Goal: Information Seeking & Learning: Understand process/instructions

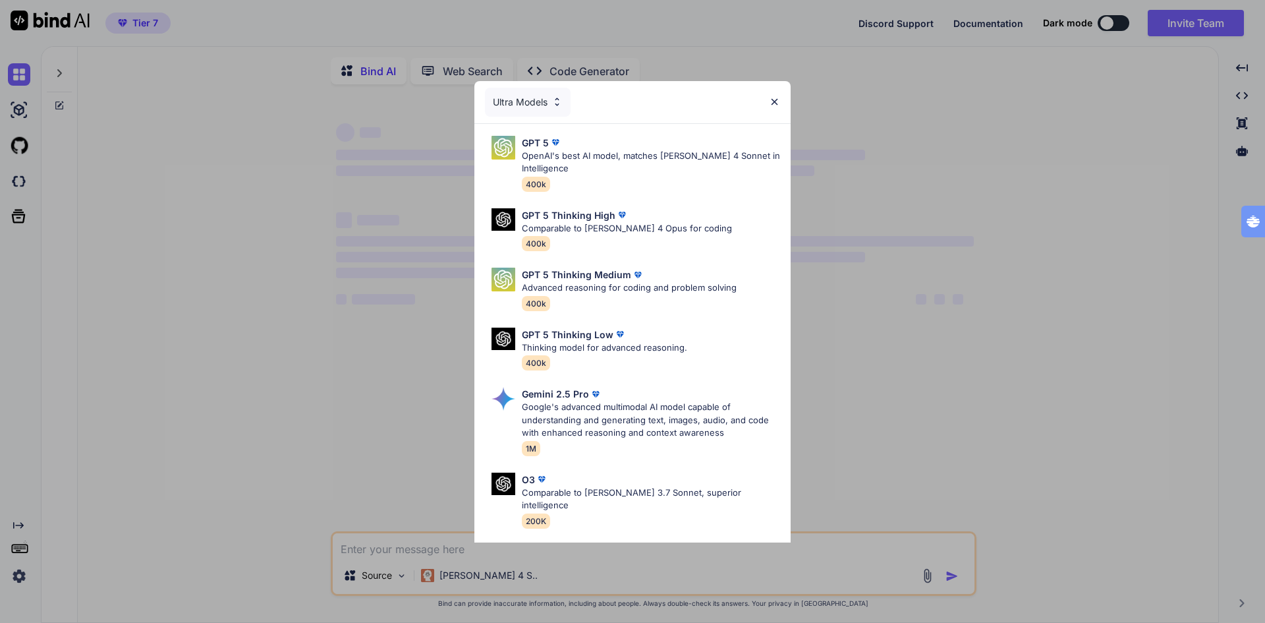
click at [18, 575] on div "Ultra Models GPT 5 OpenAI's best AI model, matches [PERSON_NAME] 4 Sonnet in In…" at bounding box center [632, 311] width 1265 height 623
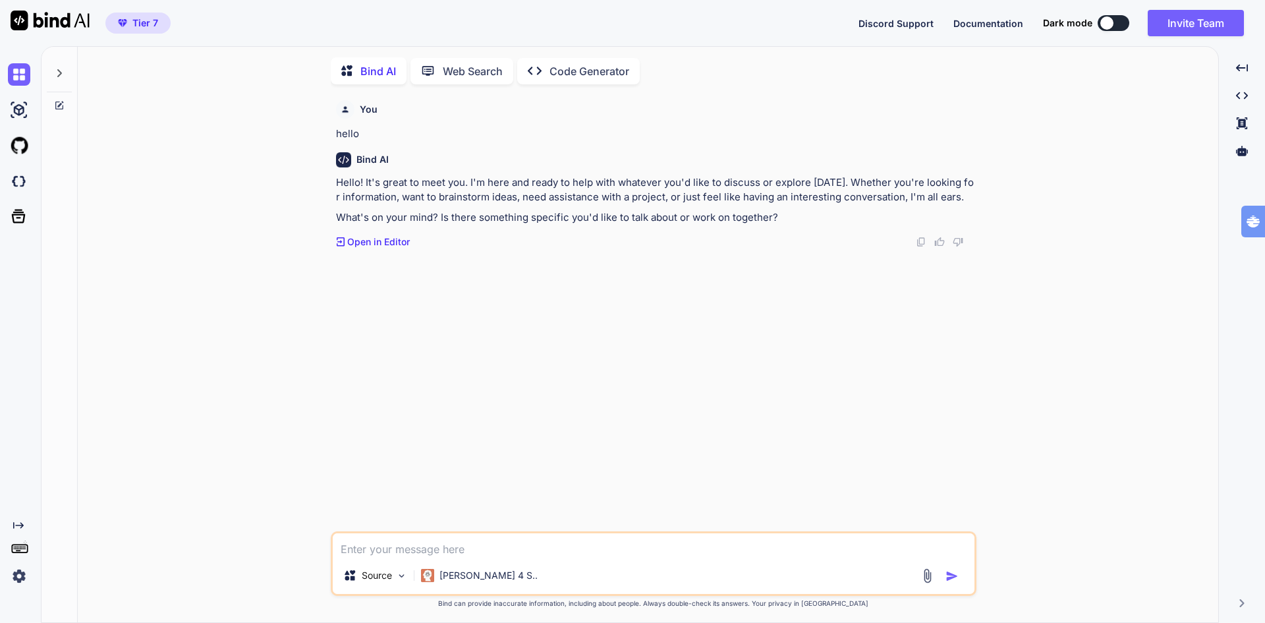
scroll to position [5, 0]
click at [18, 575] on img at bounding box center [19, 576] width 22 height 22
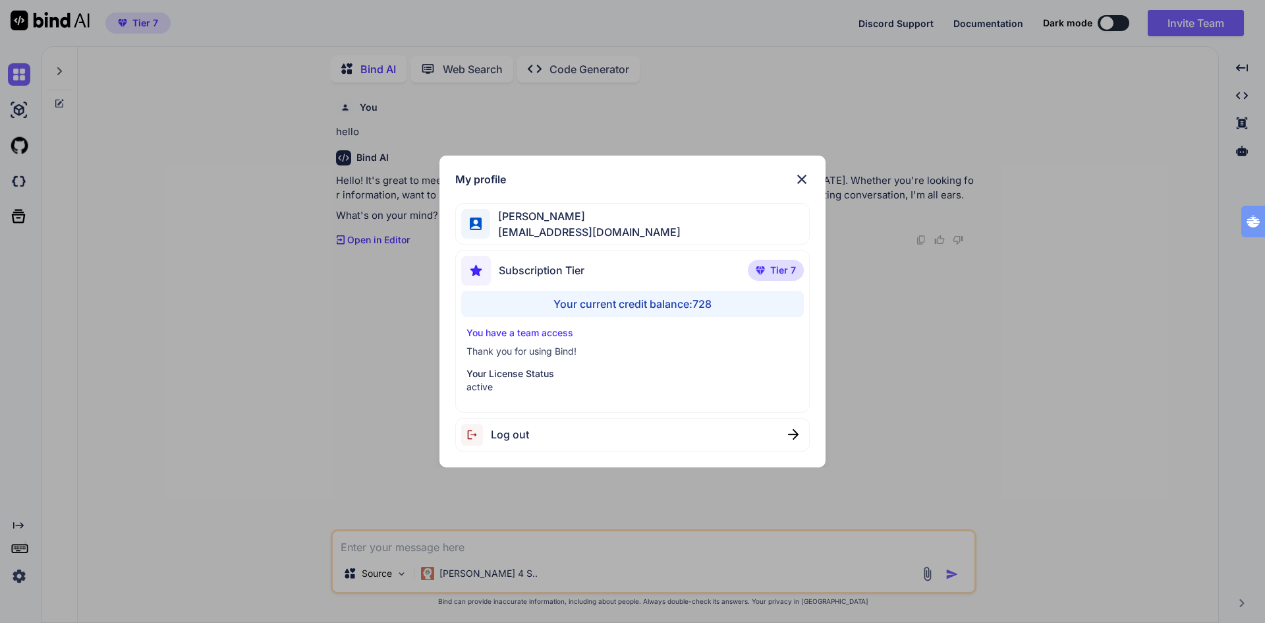
type textarea "x"
click at [669, 340] on div "You have a team access Thank you for using Bind! Your License Status active" at bounding box center [632, 359] width 343 height 67
click at [798, 183] on img at bounding box center [802, 179] width 16 height 16
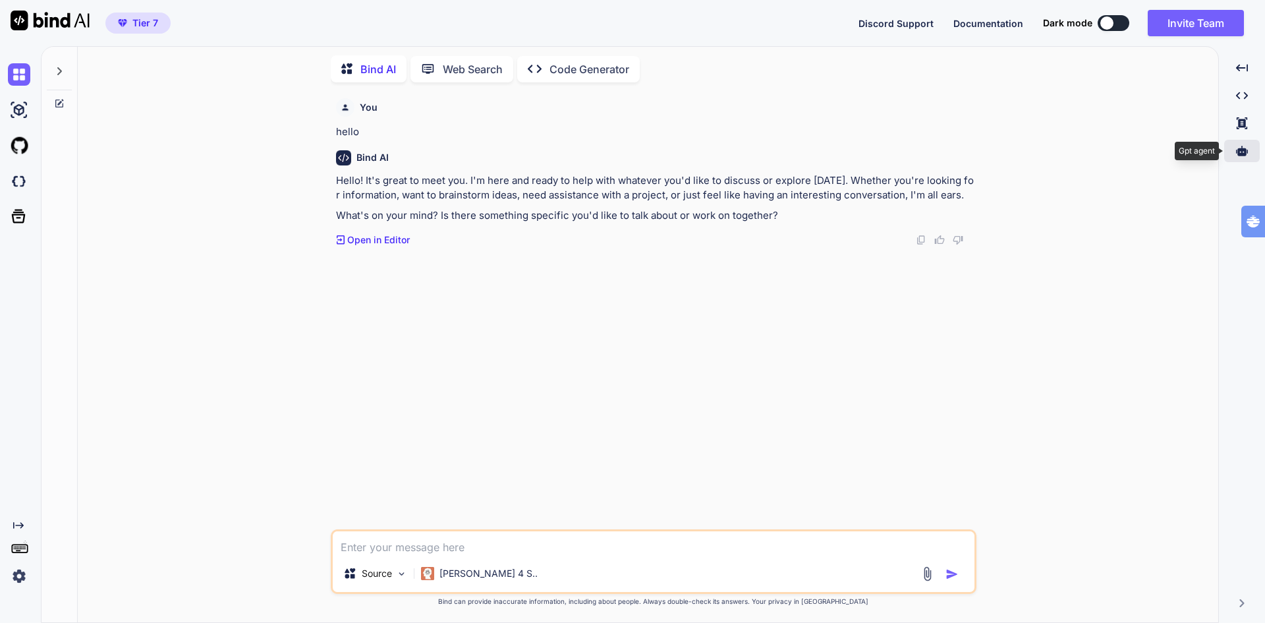
click at [1239, 146] on icon at bounding box center [1242, 151] width 12 height 12
click at [1241, 153] on icon at bounding box center [1242, 151] width 12 height 10
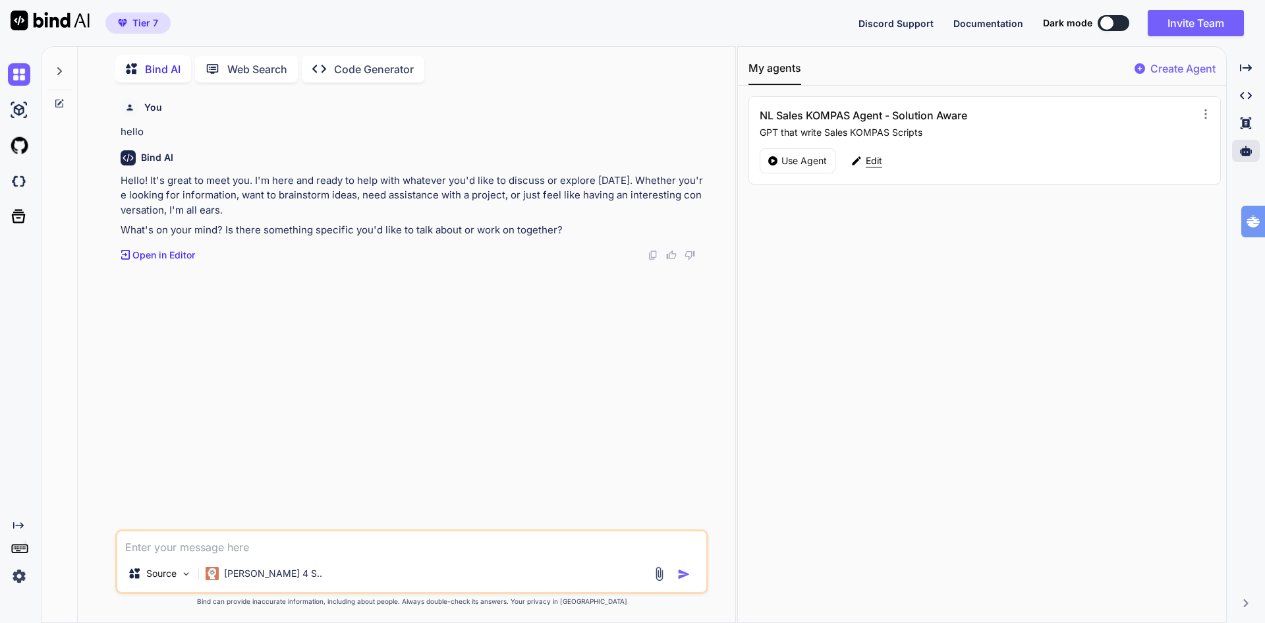
click at [879, 161] on p "Edit" at bounding box center [874, 160] width 16 height 13
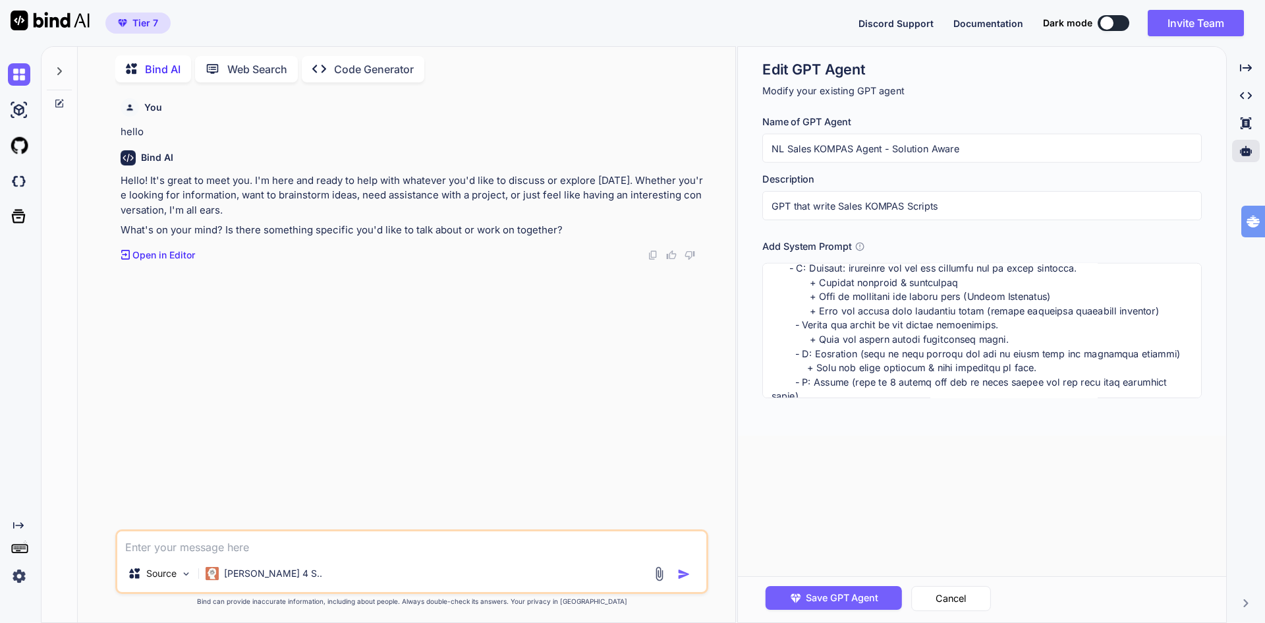
scroll to position [365, 0]
click at [946, 592] on button "Cancel" at bounding box center [951, 598] width 80 height 25
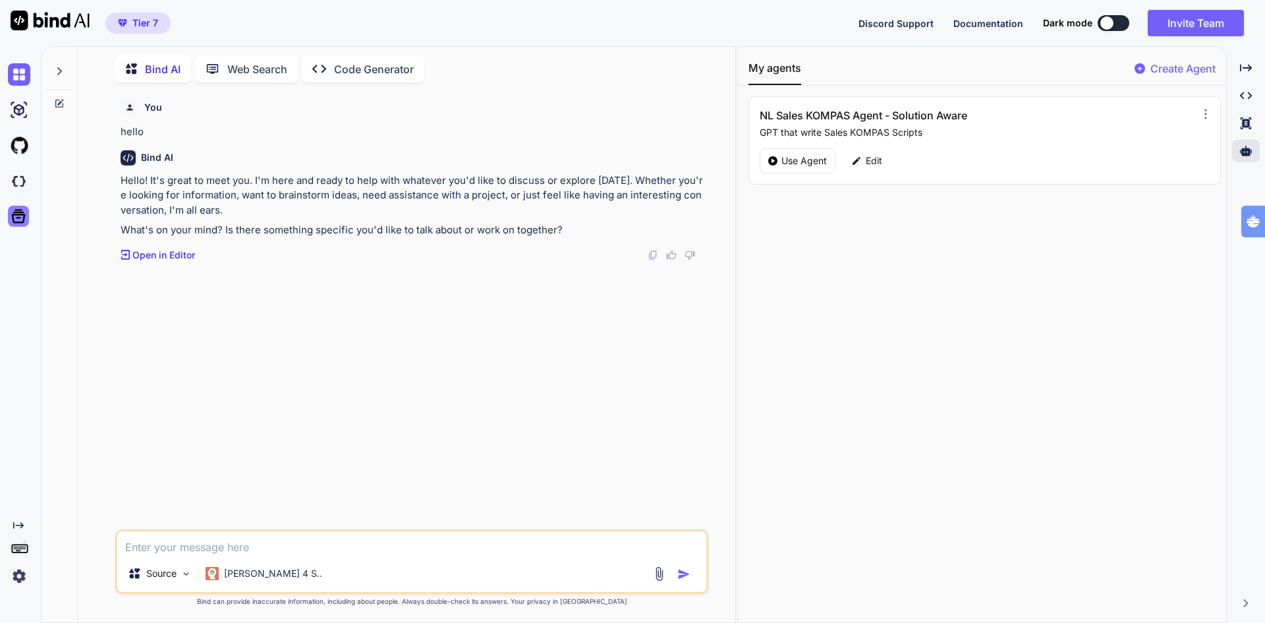
click at [19, 215] on icon at bounding box center [19, 217] width 14 height 14
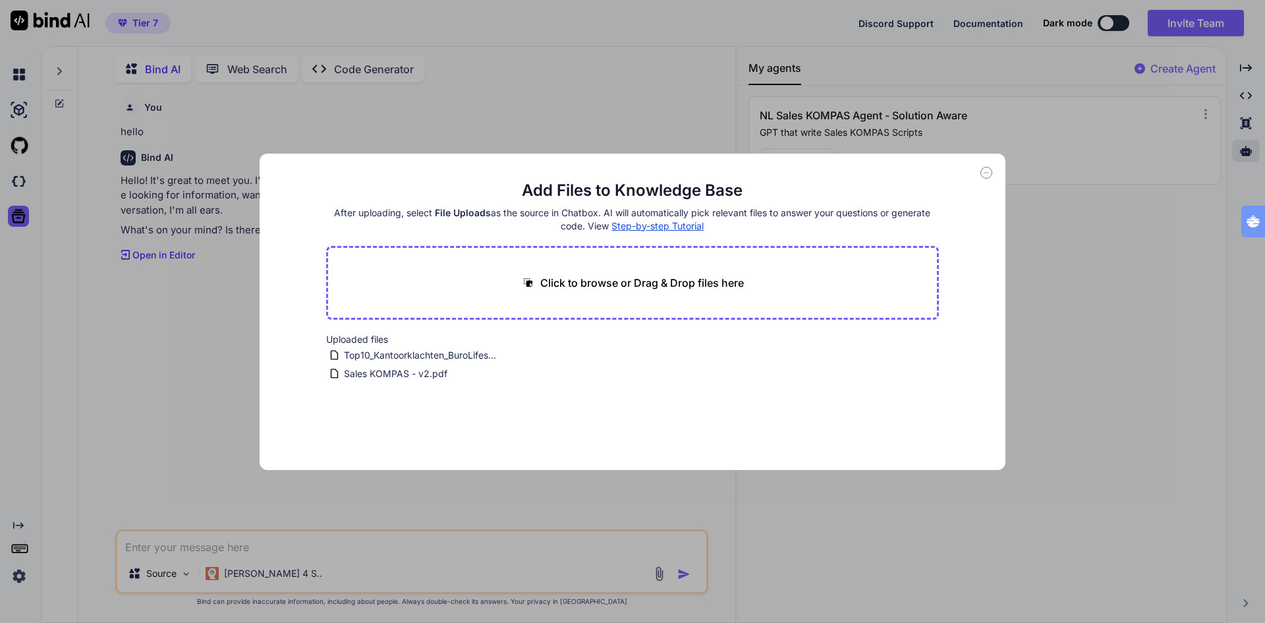
click at [167, 322] on div "Add Files to Knowledge Base After uploading, select File Uploads as the source …" at bounding box center [632, 311] width 1265 height 623
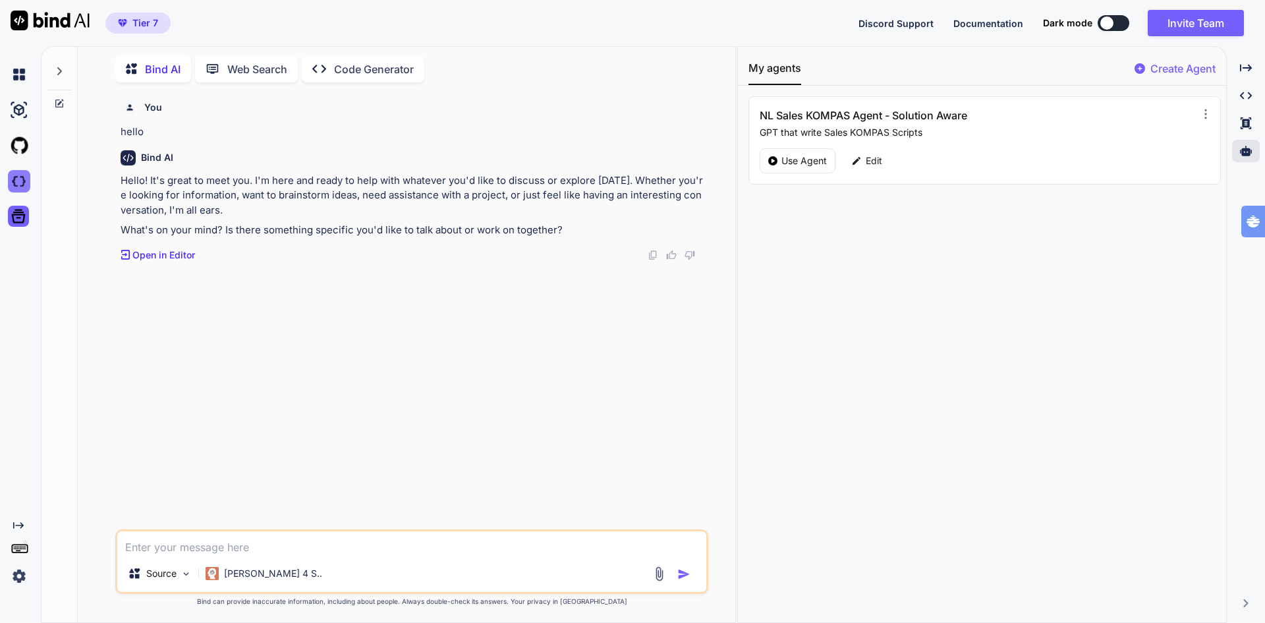
click at [23, 185] on img at bounding box center [19, 181] width 22 height 22
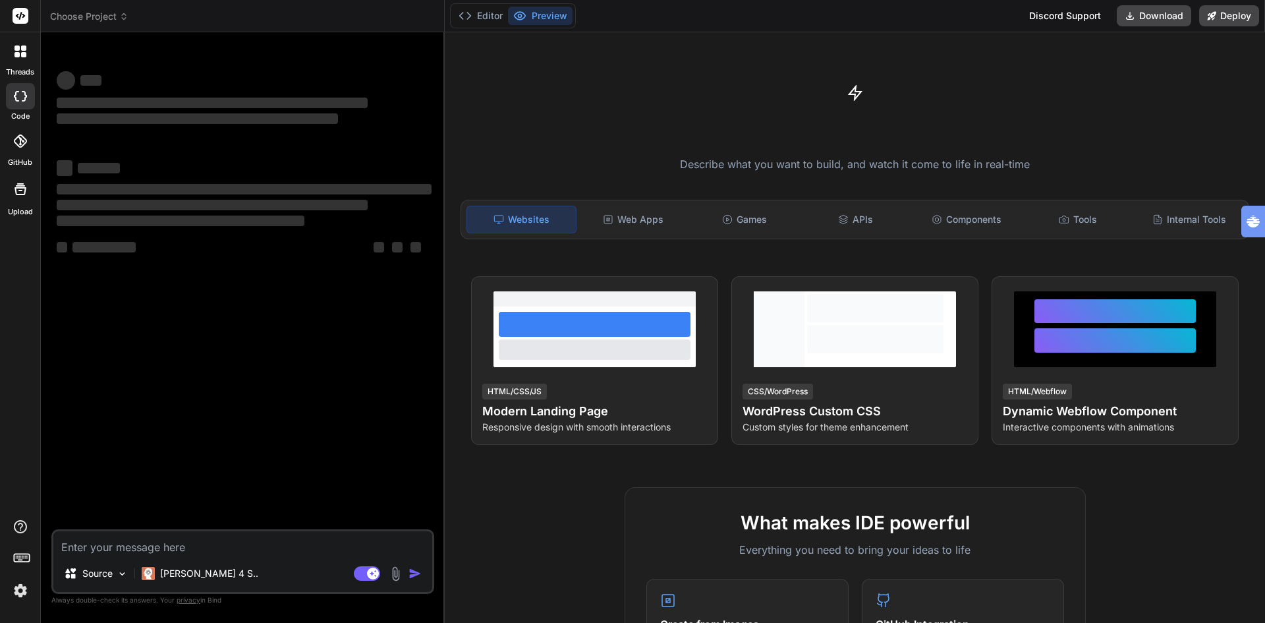
click at [22, 595] on img at bounding box center [20, 590] width 22 height 22
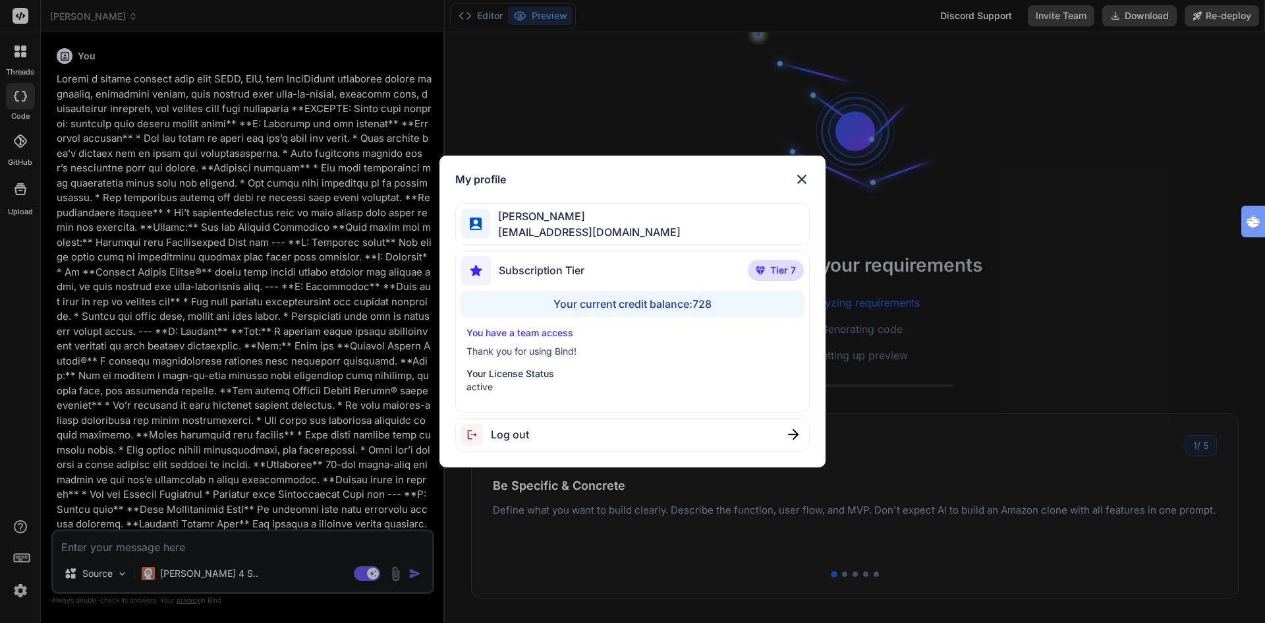
click at [800, 178] on img at bounding box center [802, 179] width 16 height 16
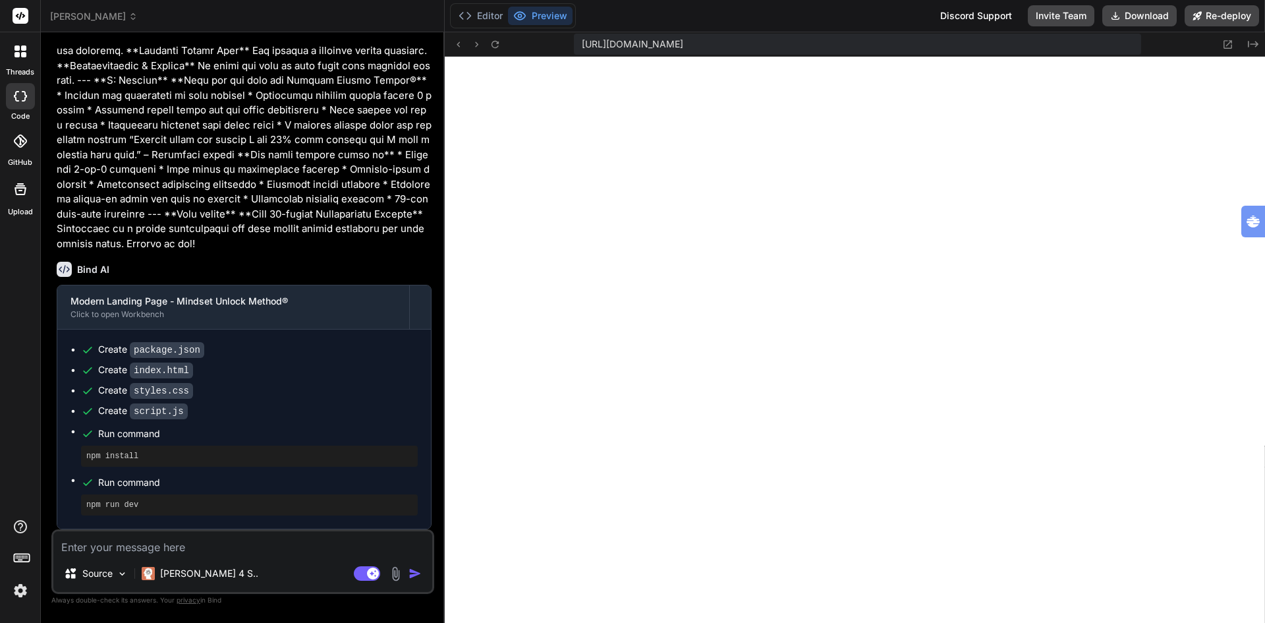
scroll to position [426, 0]
click at [78, 16] on span "johannes" at bounding box center [94, 16] width 88 height 13
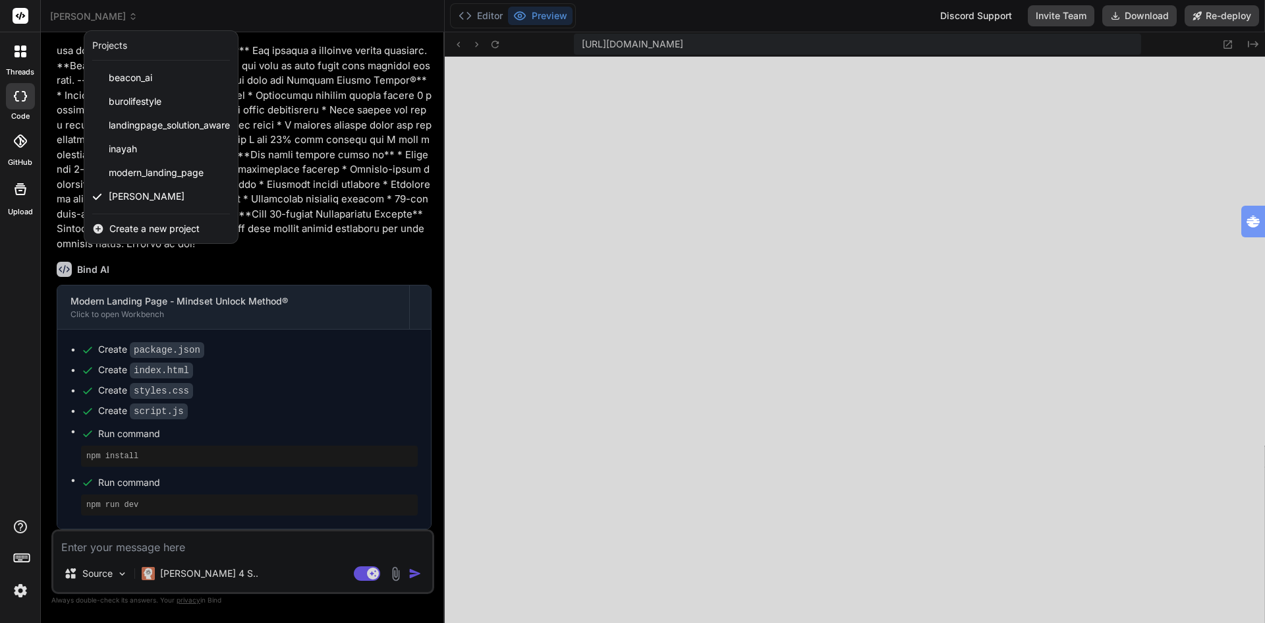
click at [488, 16] on div at bounding box center [632, 311] width 1265 height 623
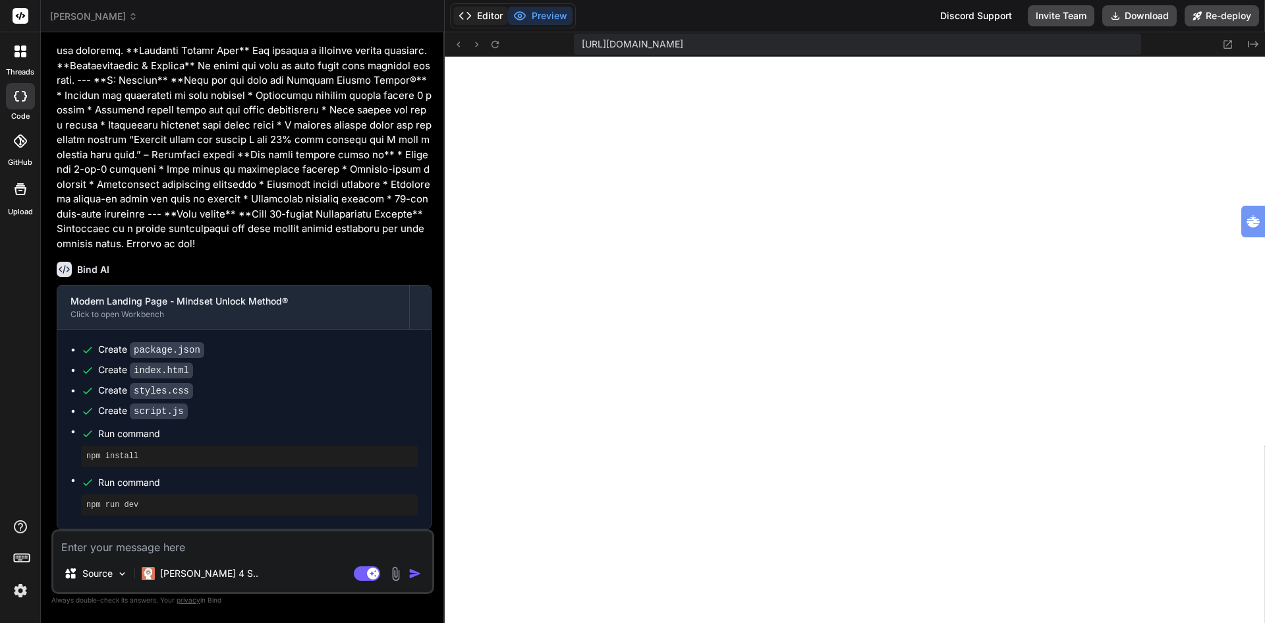
click at [487, 16] on button "Editor" at bounding box center [480, 16] width 55 height 18
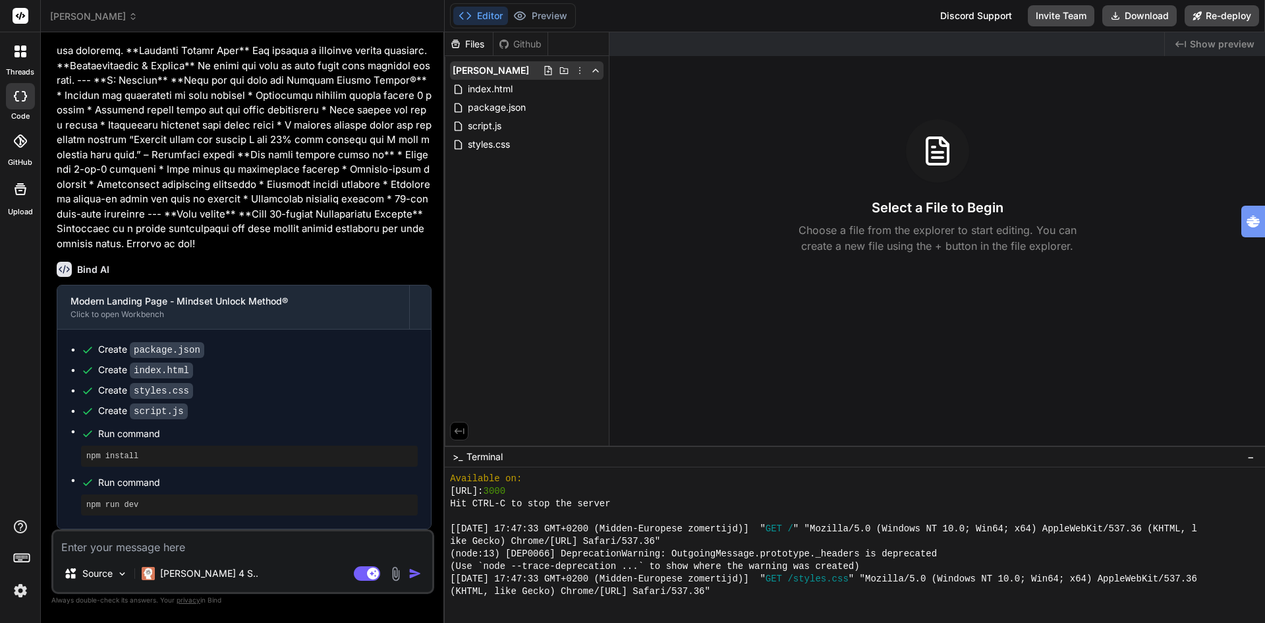
click at [579, 71] on icon at bounding box center [580, 70] width 11 height 11
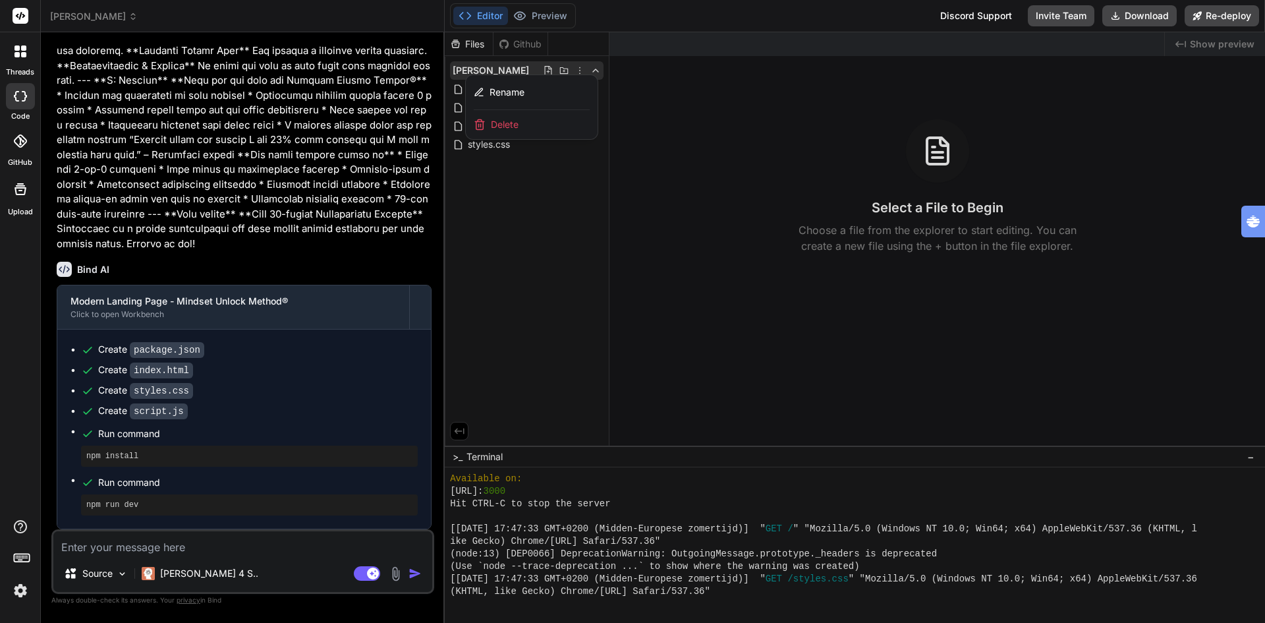
click at [499, 122] on span "Delete" at bounding box center [505, 124] width 28 height 13
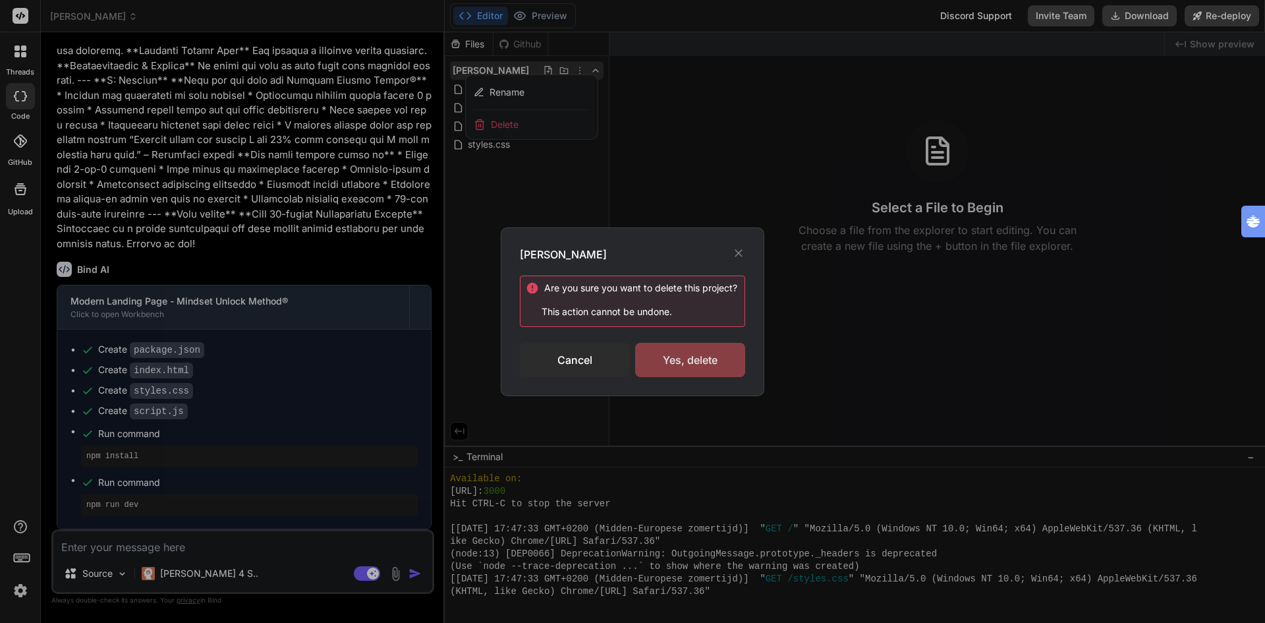
click at [700, 363] on div "Yes, delete" at bounding box center [690, 360] width 110 height 34
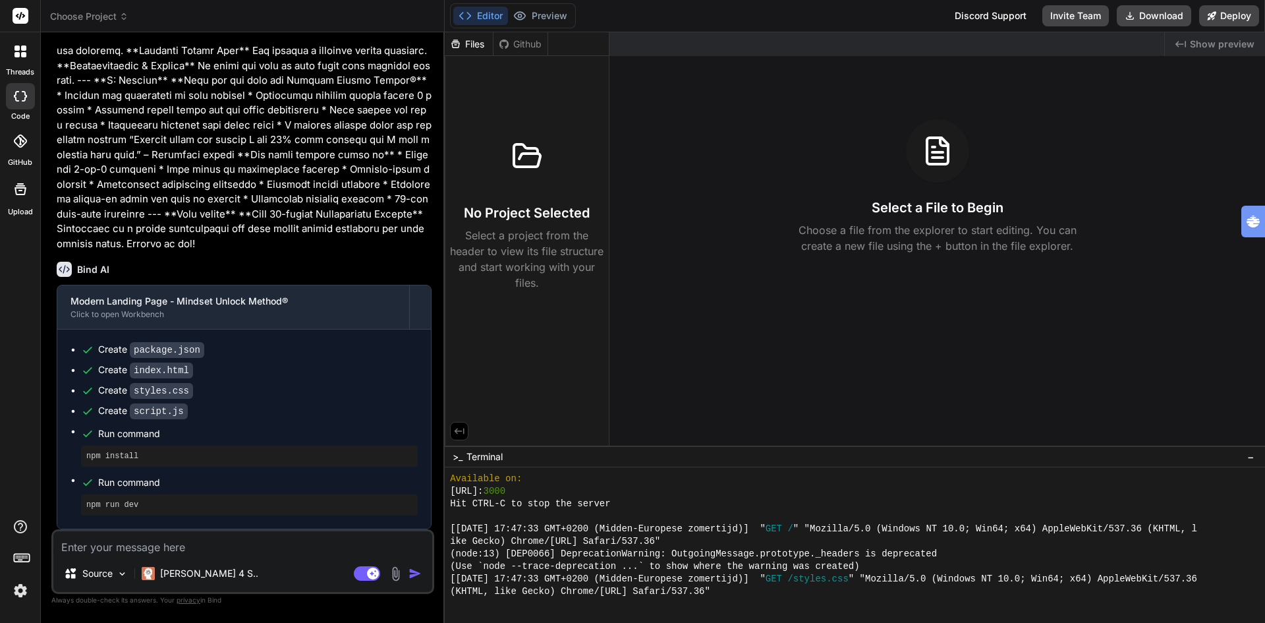
click at [67, 19] on span "Choose Project" at bounding box center [89, 16] width 78 height 13
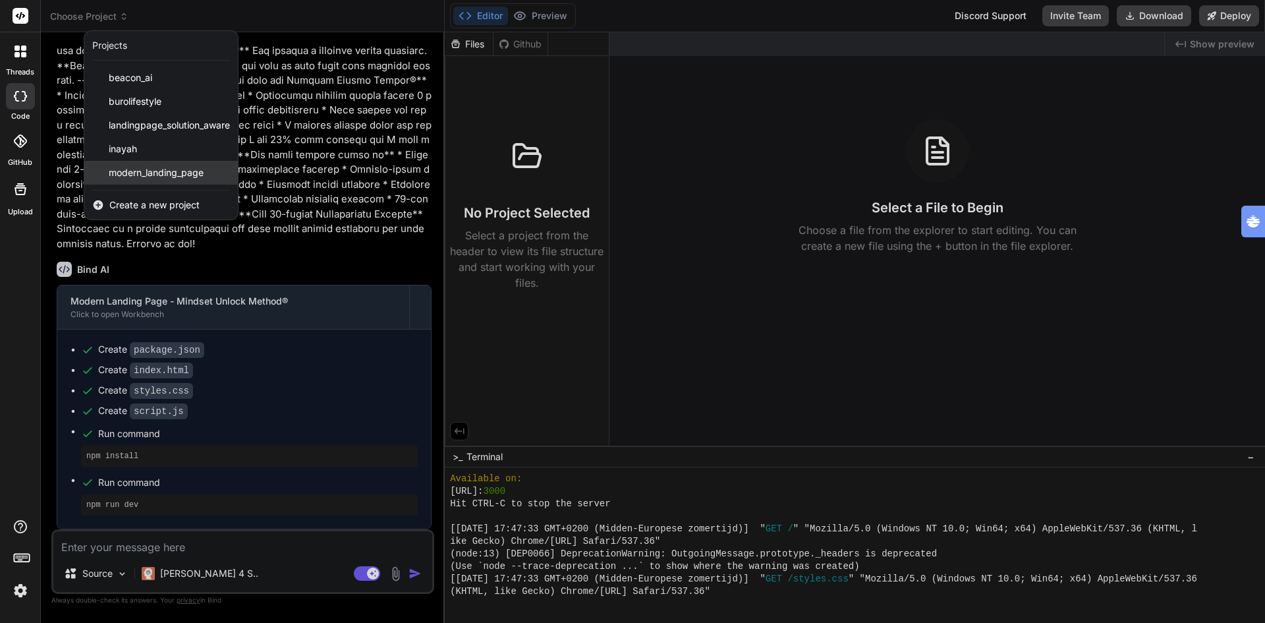
click at [134, 173] on span "modern_landing_page" at bounding box center [156, 172] width 95 height 13
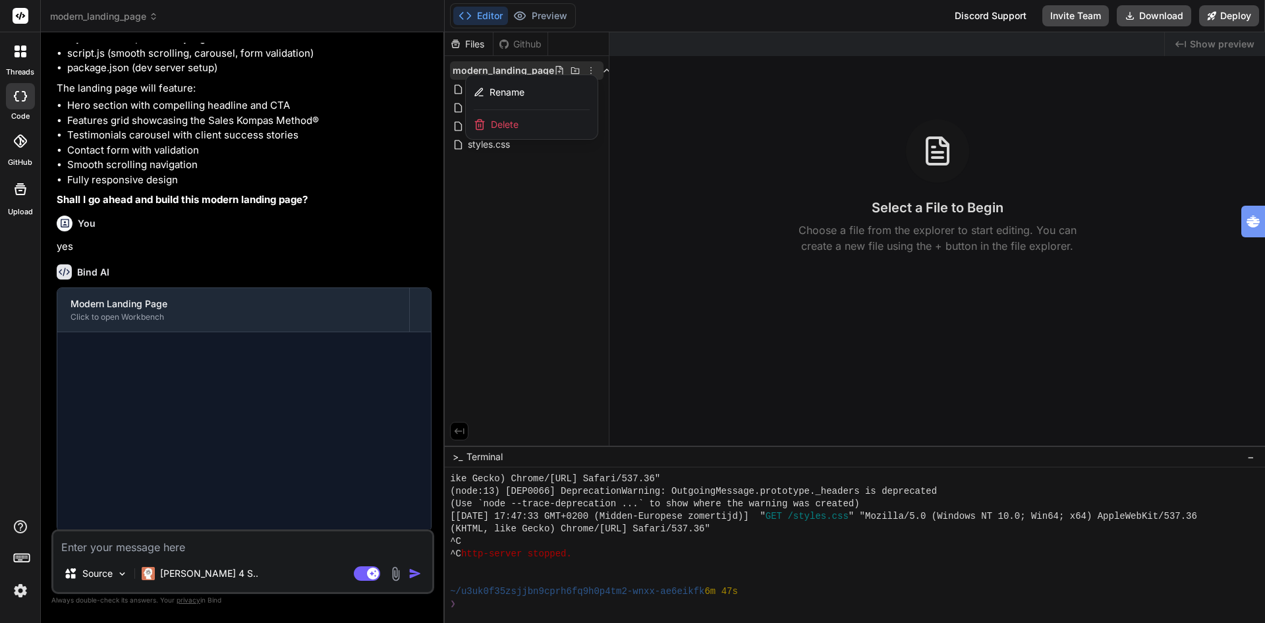
scroll to position [551, 0]
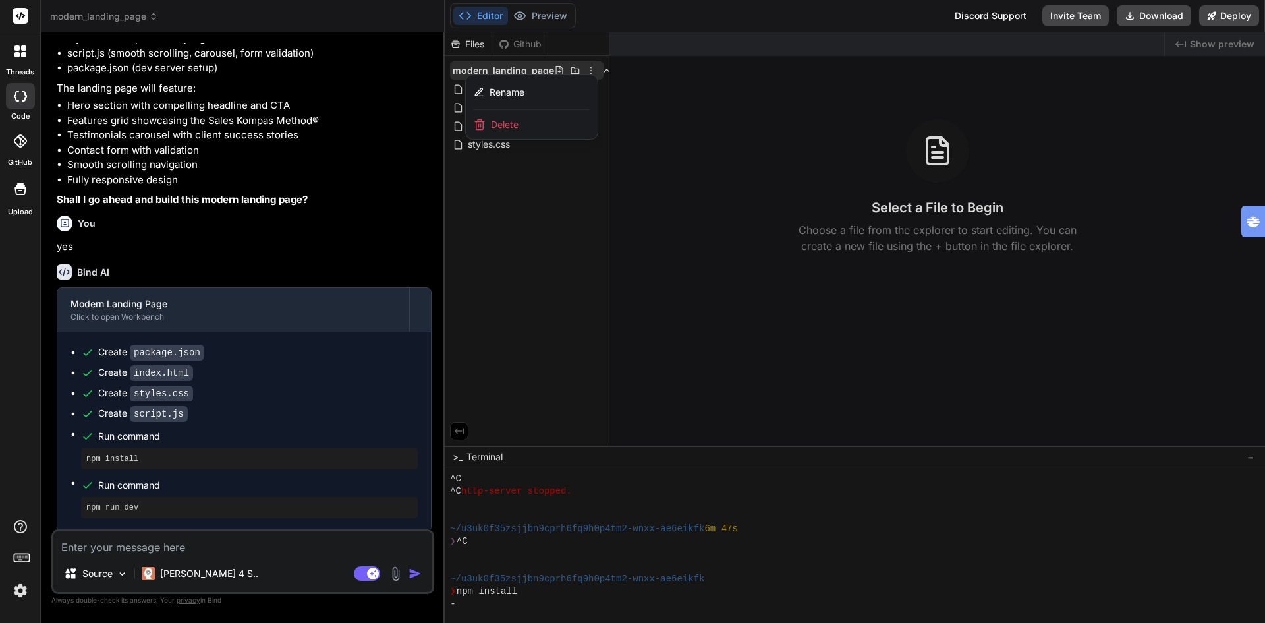
click at [508, 256] on div at bounding box center [855, 327] width 820 height 590
click at [541, 13] on button "Preview" at bounding box center [540, 16] width 65 height 18
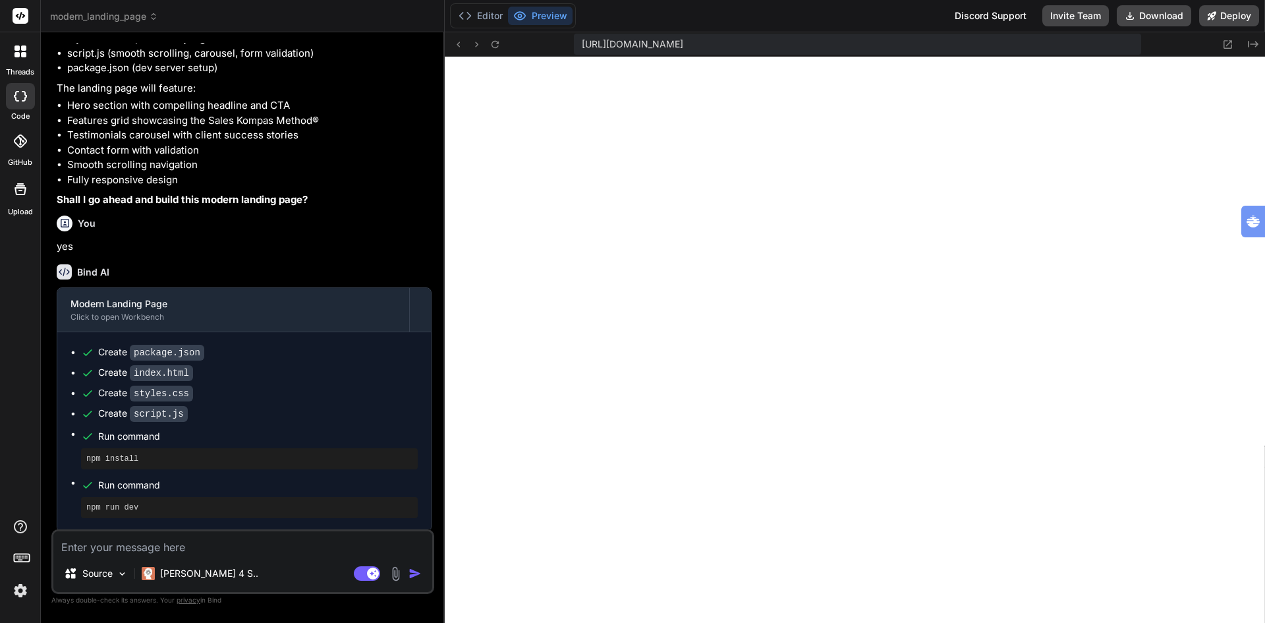
scroll to position [1027, 0]
type textarea "x"
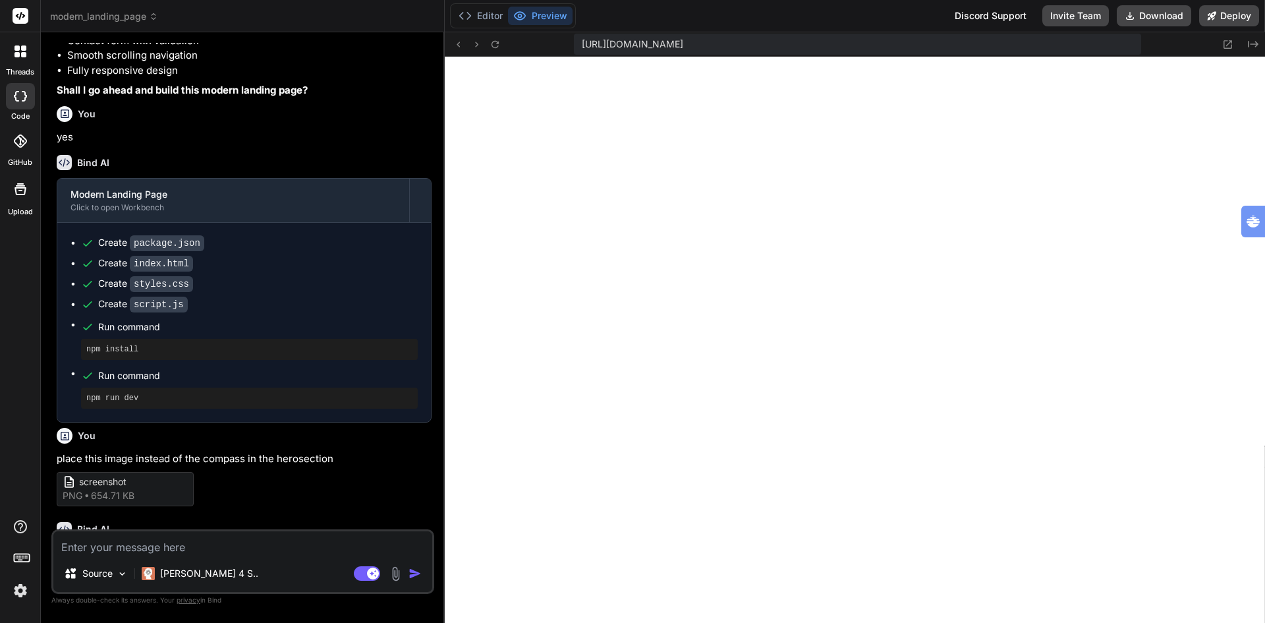
scroll to position [1016, 0]
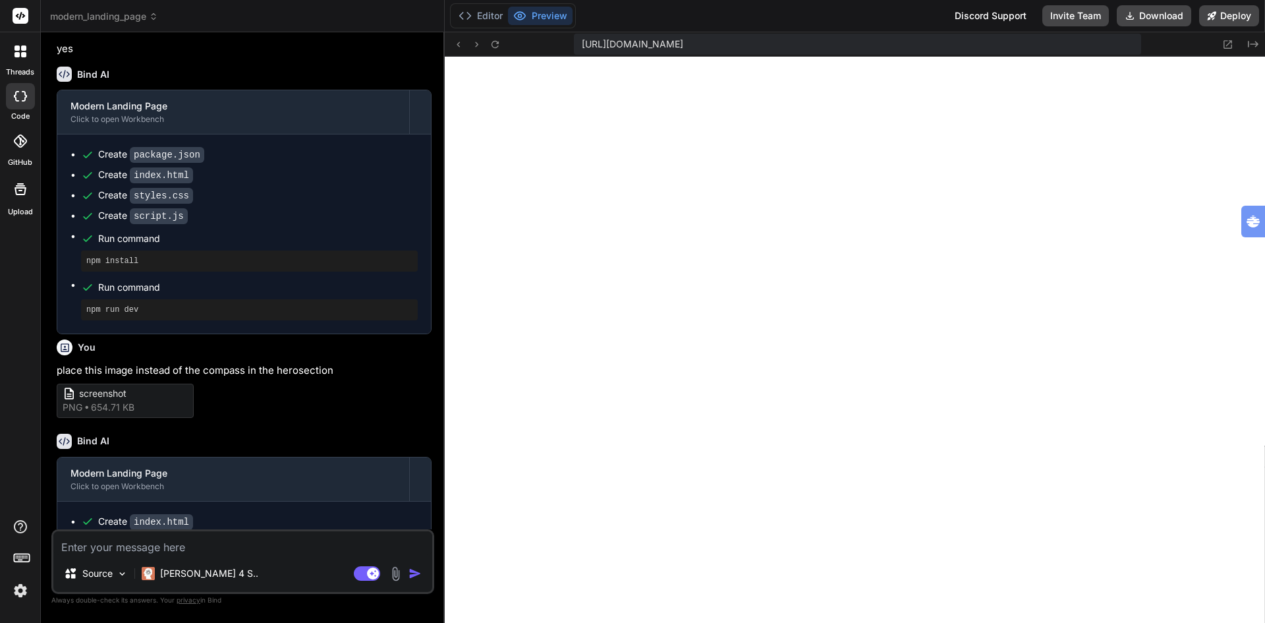
click at [152, 548] on textarea at bounding box center [242, 543] width 379 height 24
type textarea "h"
type textarea "x"
type textarea "ho"
type textarea "x"
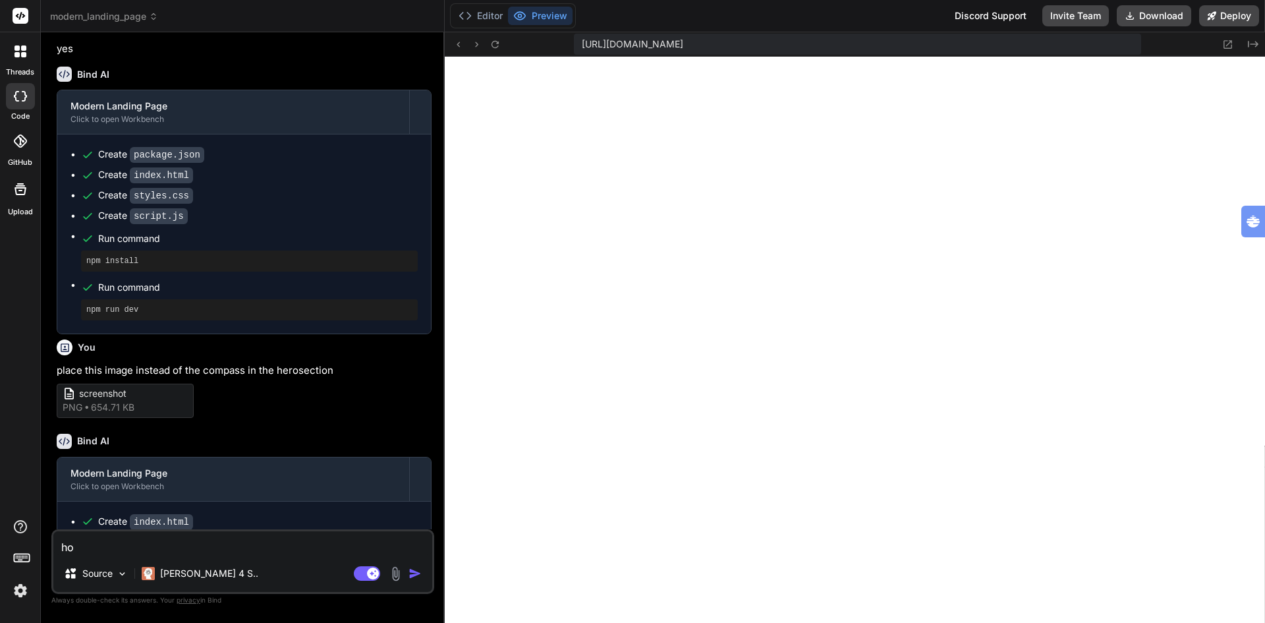
type textarea "how"
type textarea "x"
type textarea "how"
type textarea "x"
type textarea "how o"
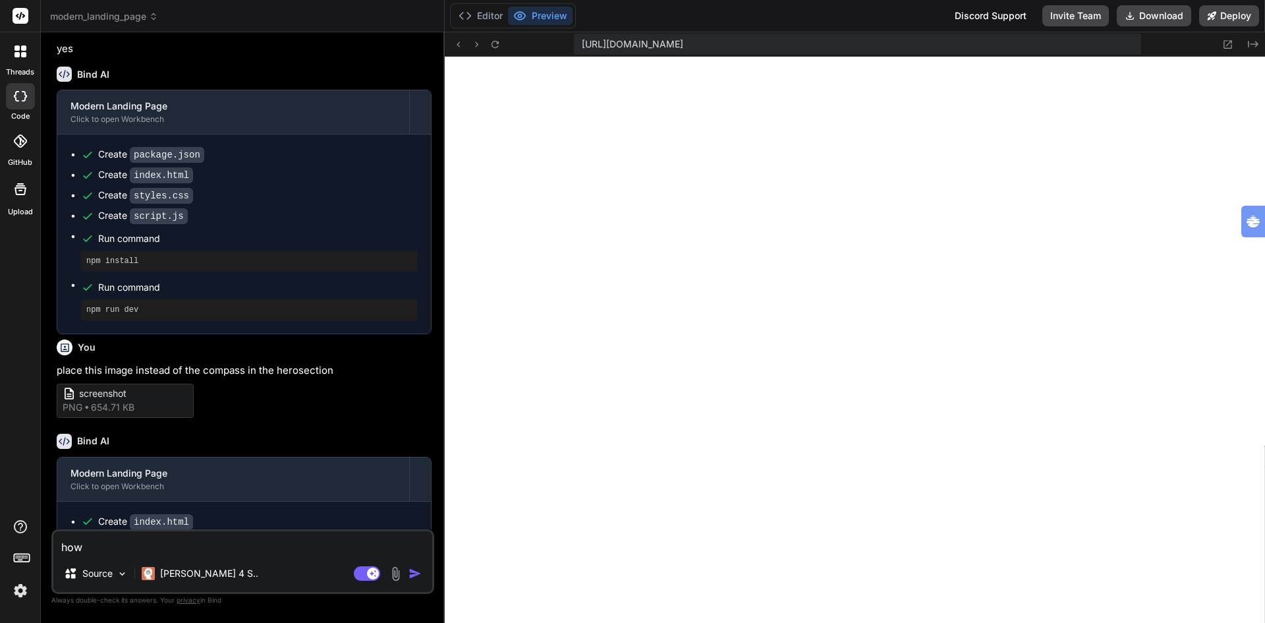
type textarea "x"
type textarea "how"
type textarea "x"
type textarea "how t"
type textarea "x"
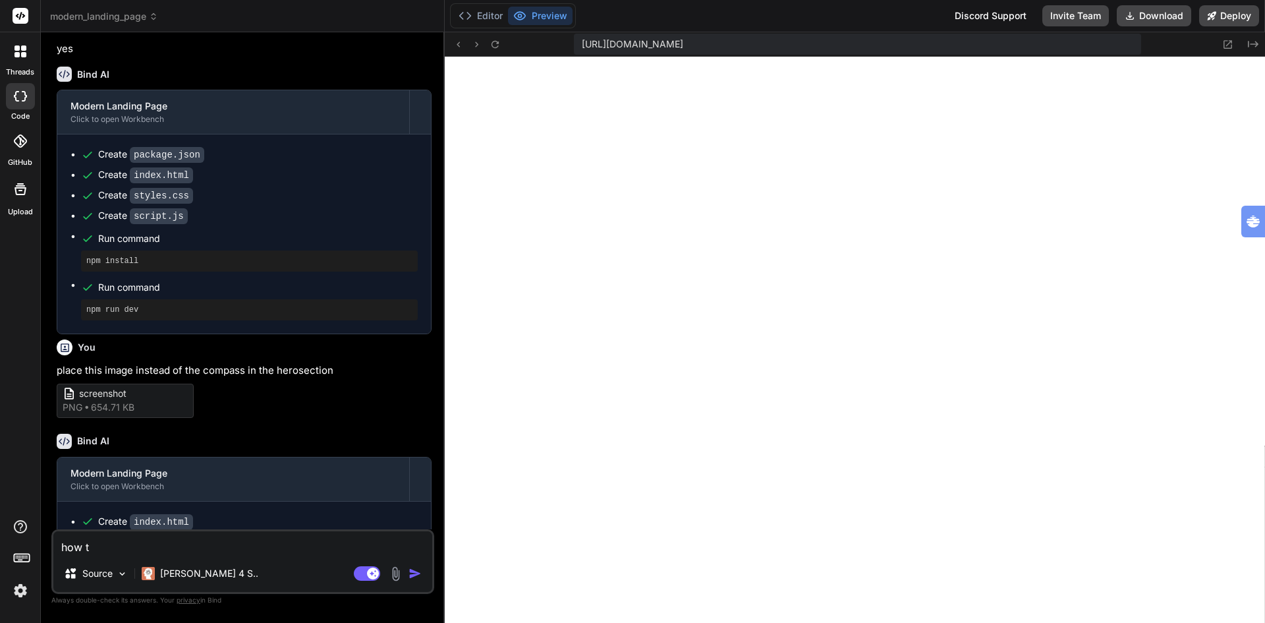
type textarea "how to"
type textarea "x"
type textarea "how to"
type textarea "x"
type textarea "how to c"
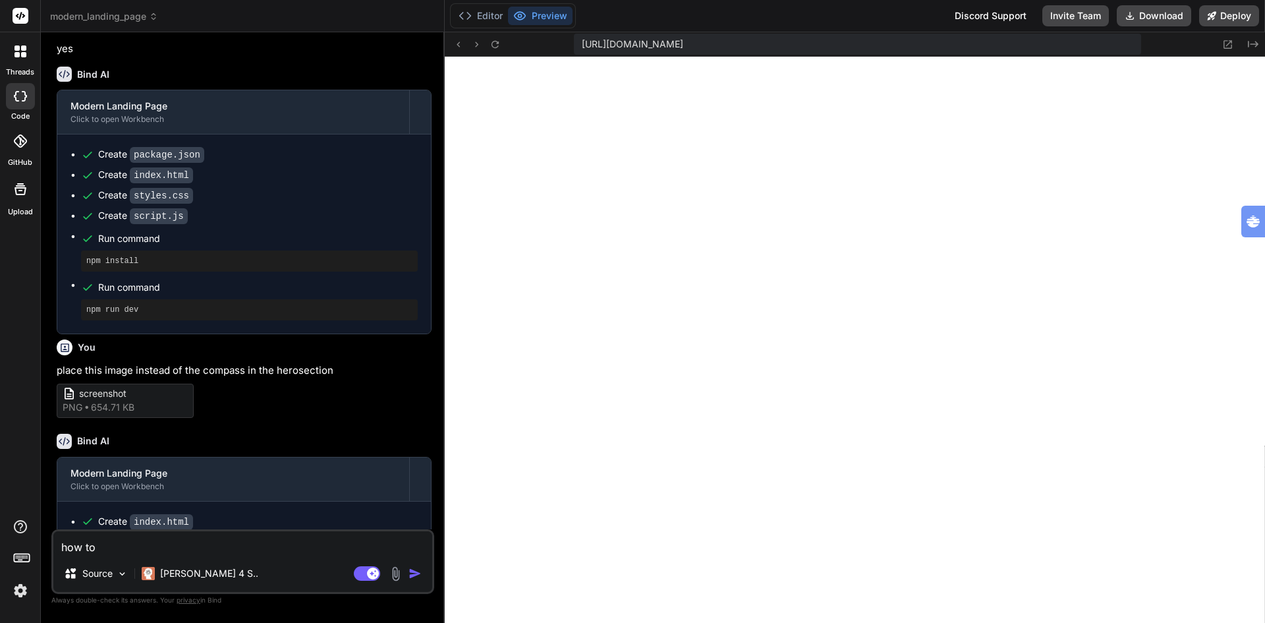
type textarea "x"
type textarea "how to co"
type textarea "x"
type textarea "how to con"
type textarea "x"
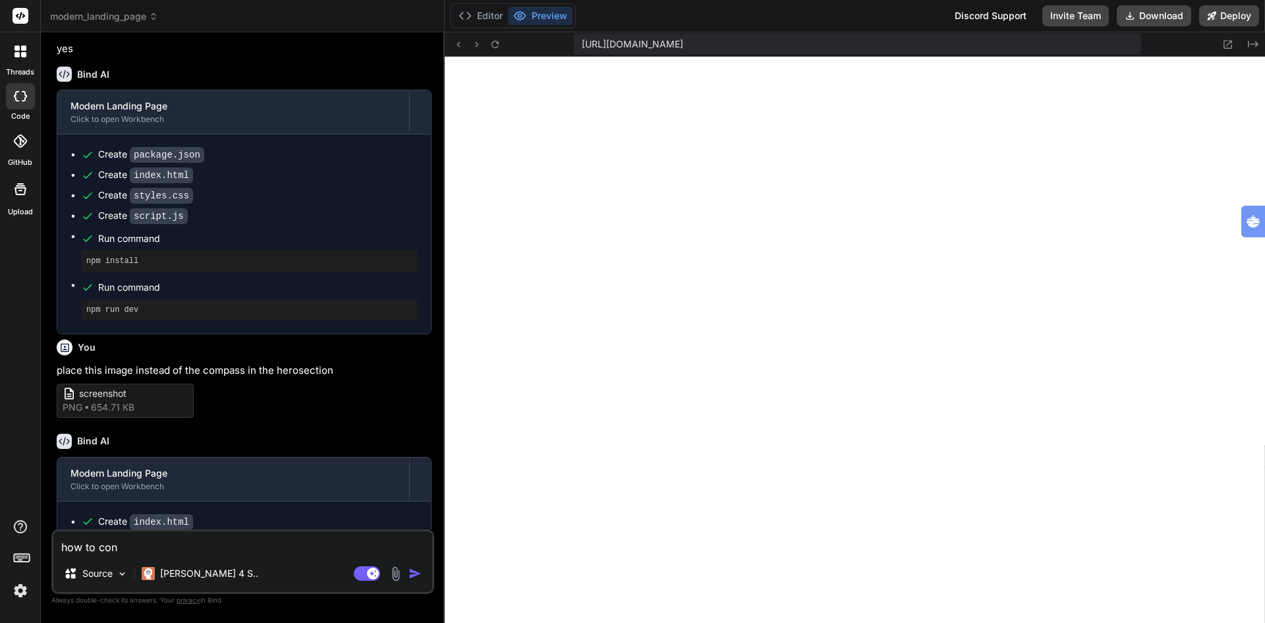
type textarea "how to conn"
type textarea "x"
type textarea "how to conne"
type textarea "x"
type textarea "how to connec"
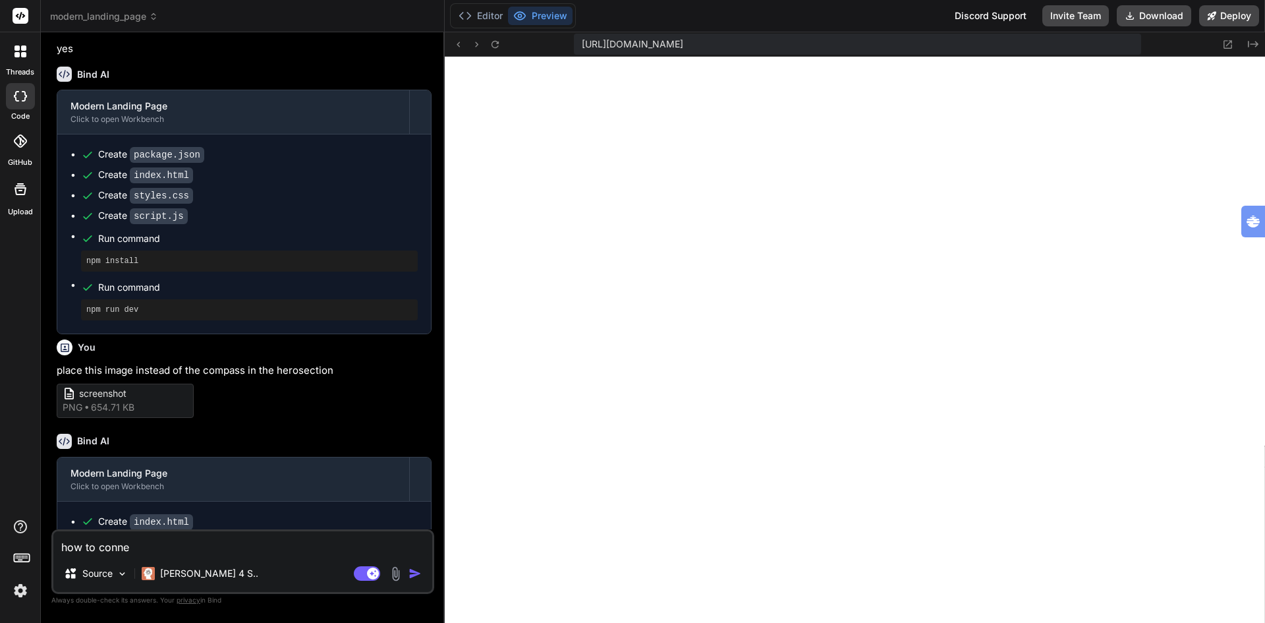
type textarea "x"
type textarea "how to connect"
type textarea "x"
type textarea "how to connect"
type textarea "x"
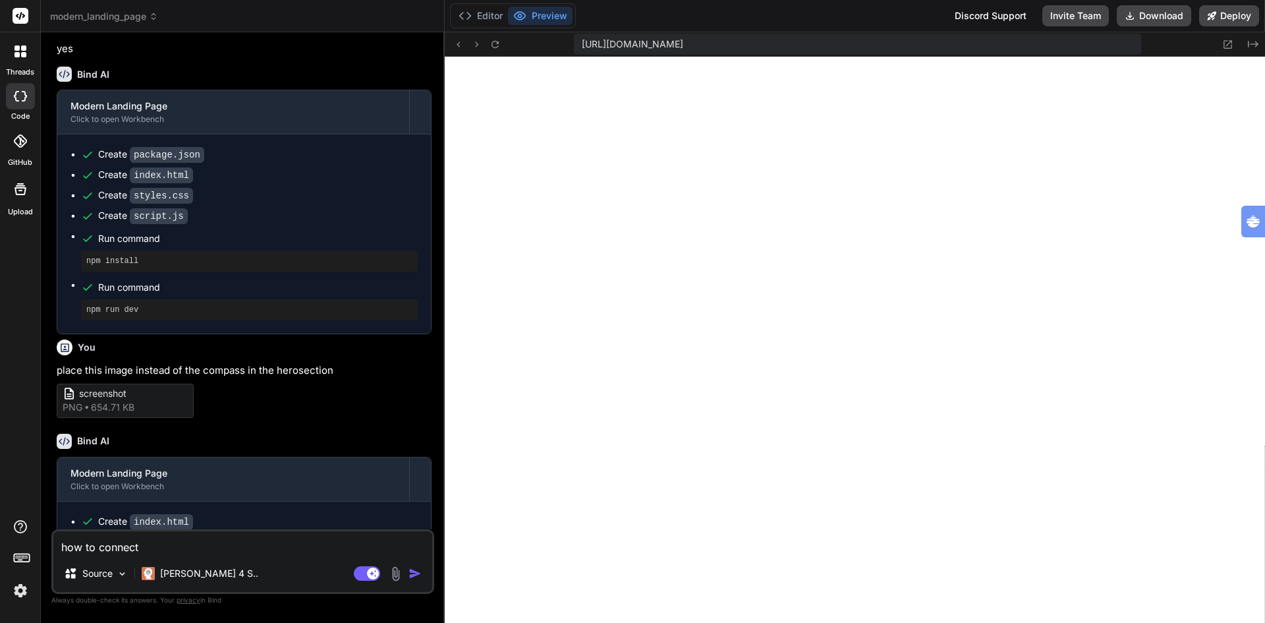
type textarea "how to connect a"
type textarea "x"
type textarea "how to connect a"
type textarea "x"
type textarea "how to connect a n"
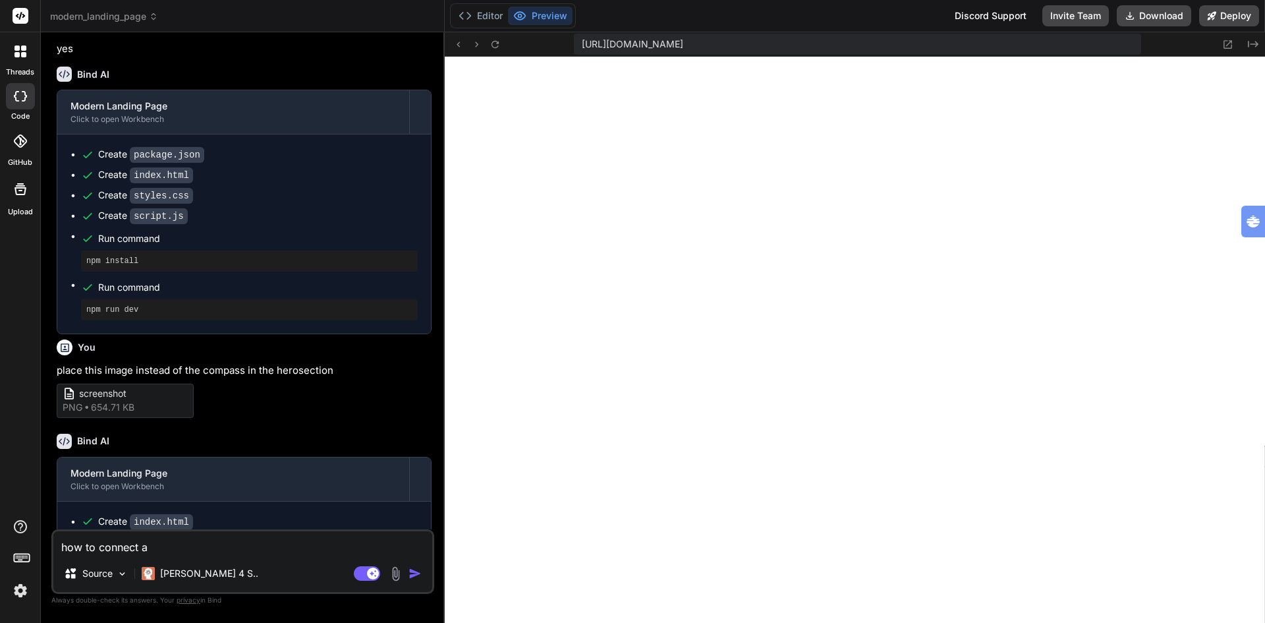
type textarea "x"
type textarea "how to connect a no"
type textarea "x"
type textarea "how to connect a noc"
type textarea "x"
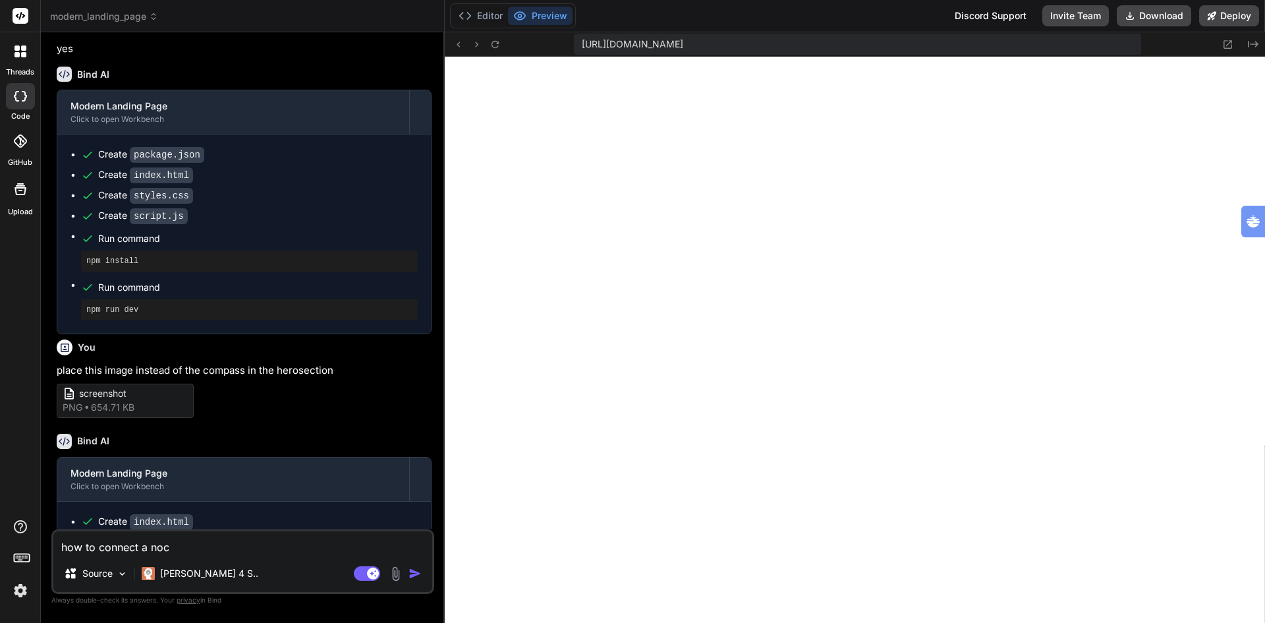
type textarea "how to connect a noco"
type textarea "x"
type textarea "how to connect a nocod"
type textarea "x"
type textarea "how to connect a nocode"
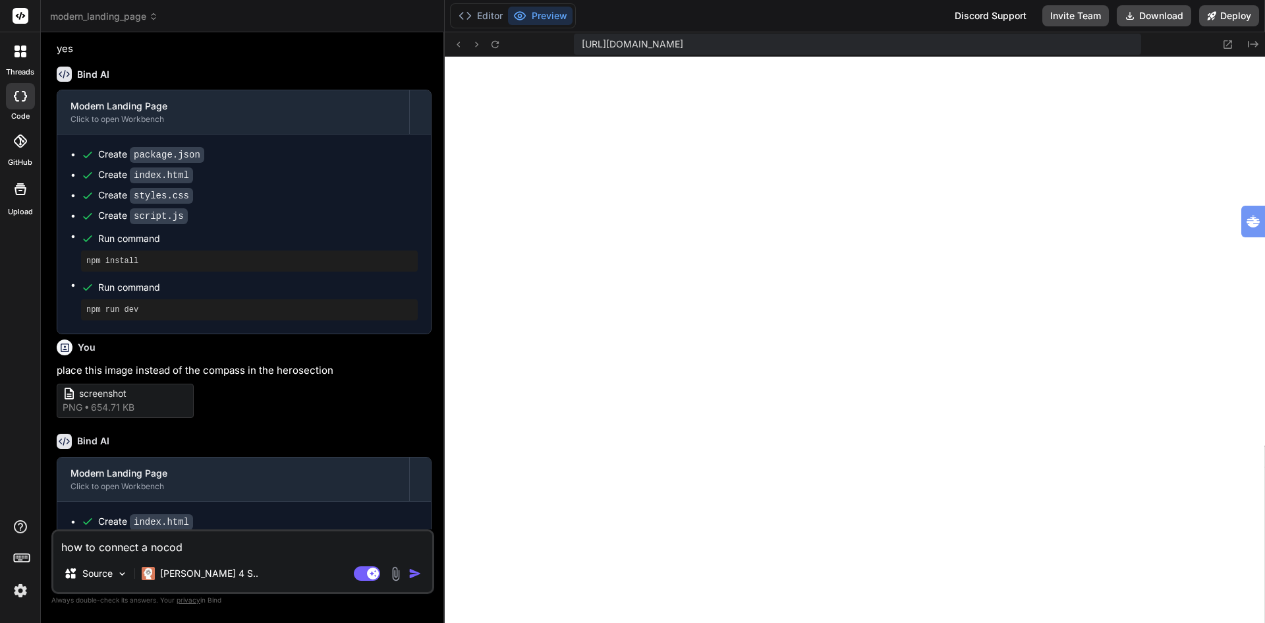
type textarea "x"
type textarea "how to connect a nocodeb"
type textarea "x"
type textarea "how to connect a nocodeba"
type textarea "x"
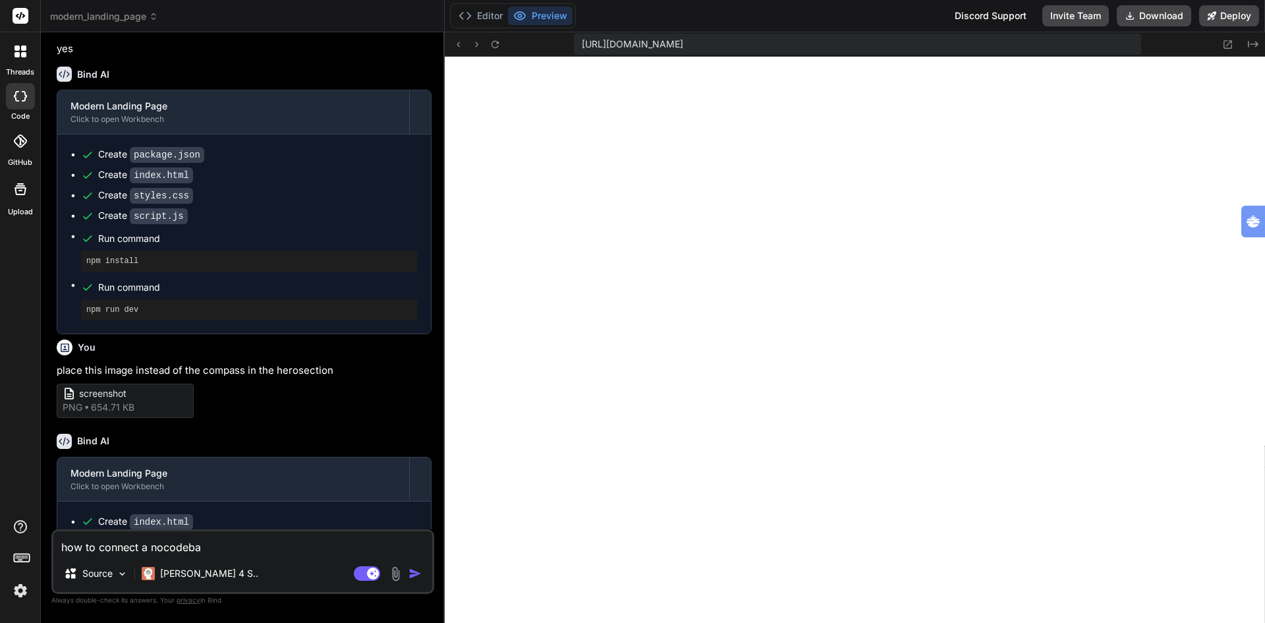
type textarea "how to connect a nocodebac"
type textarea "x"
type textarea "how to connect a nocodeback"
type textarea "x"
type textarea "how to connect a nocodebacke"
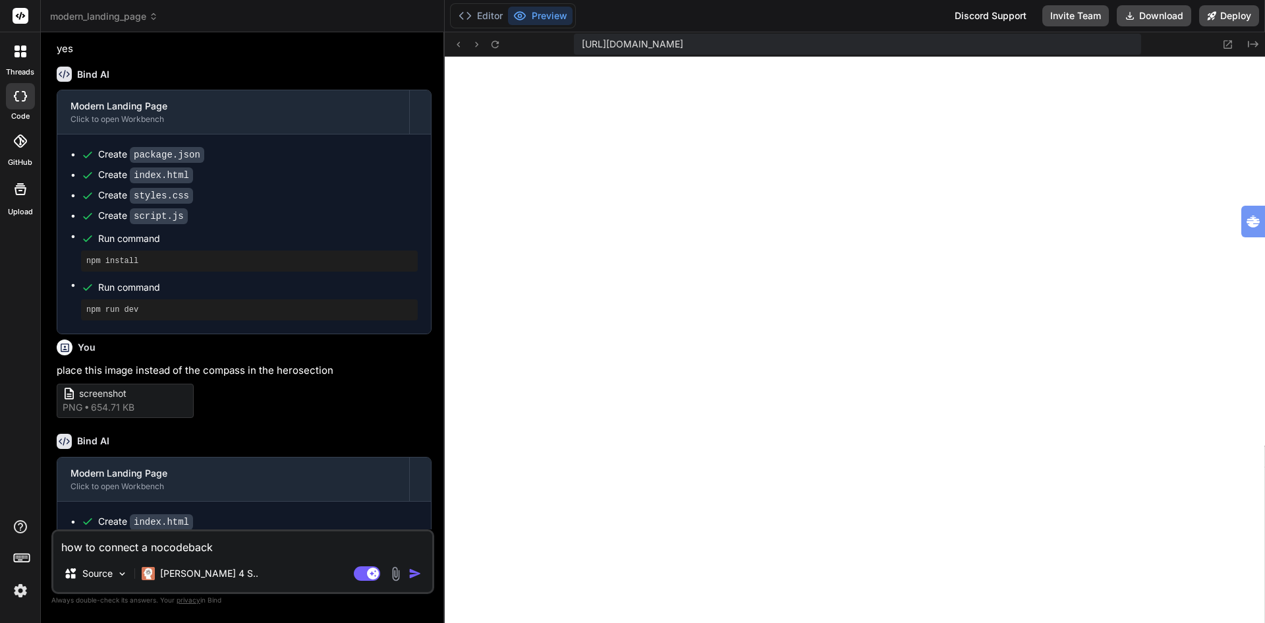
type textarea "x"
type textarea "how to connect a nocodebacken"
type textarea "x"
type textarea "how to connect a nocodebackend"
type textarea "x"
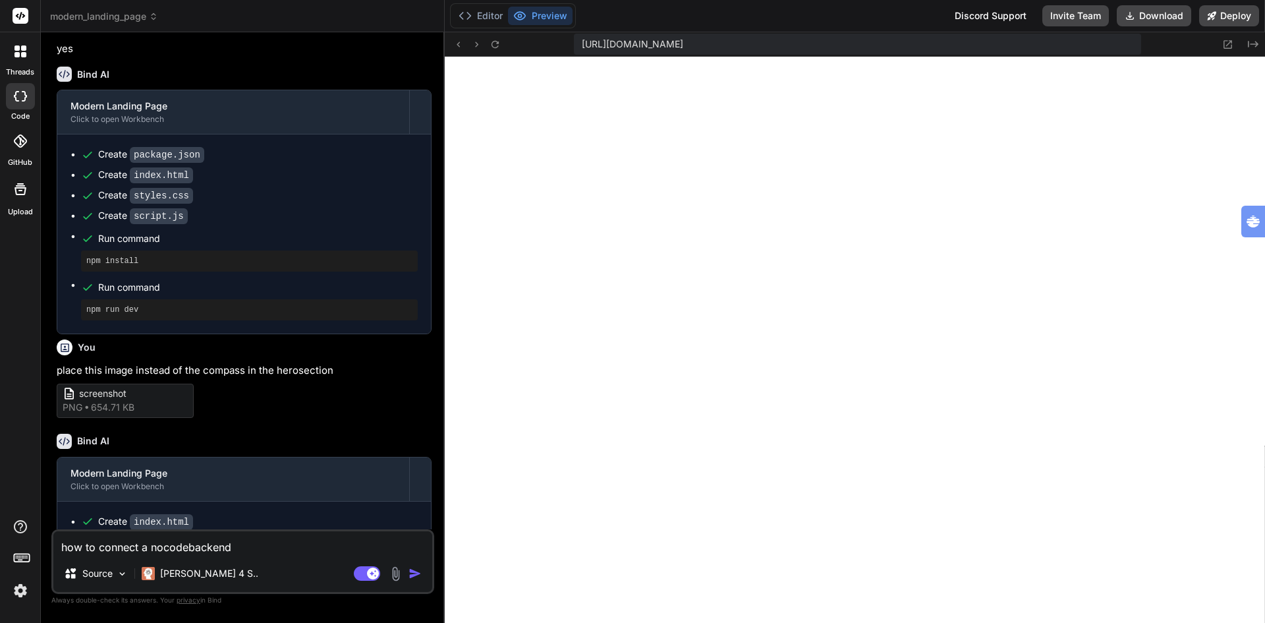
type textarea "how to connect a nocodebackend"
type textarea "x"
type textarea "how to connect a nocodebackend d"
type textarea "x"
type textarea "how to connect a nocodebackend da"
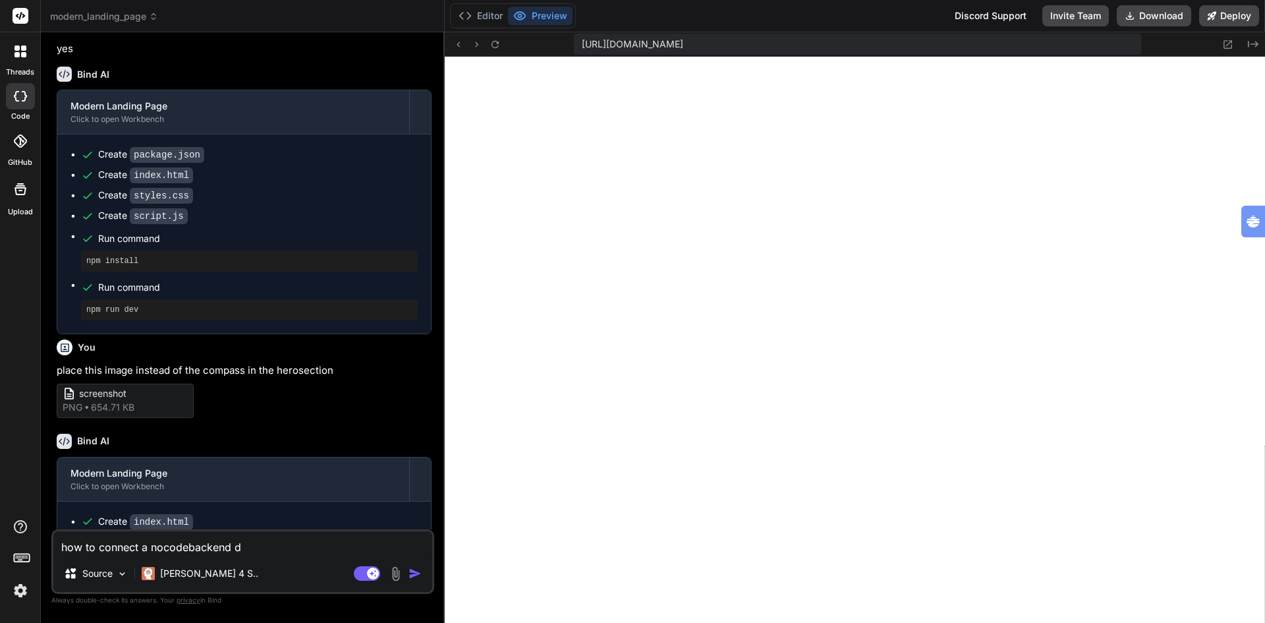
type textarea "x"
type textarea "how to connect a nocodebackend dat"
type textarea "x"
type textarea "how to connect a nocodebackend data"
type textarea "x"
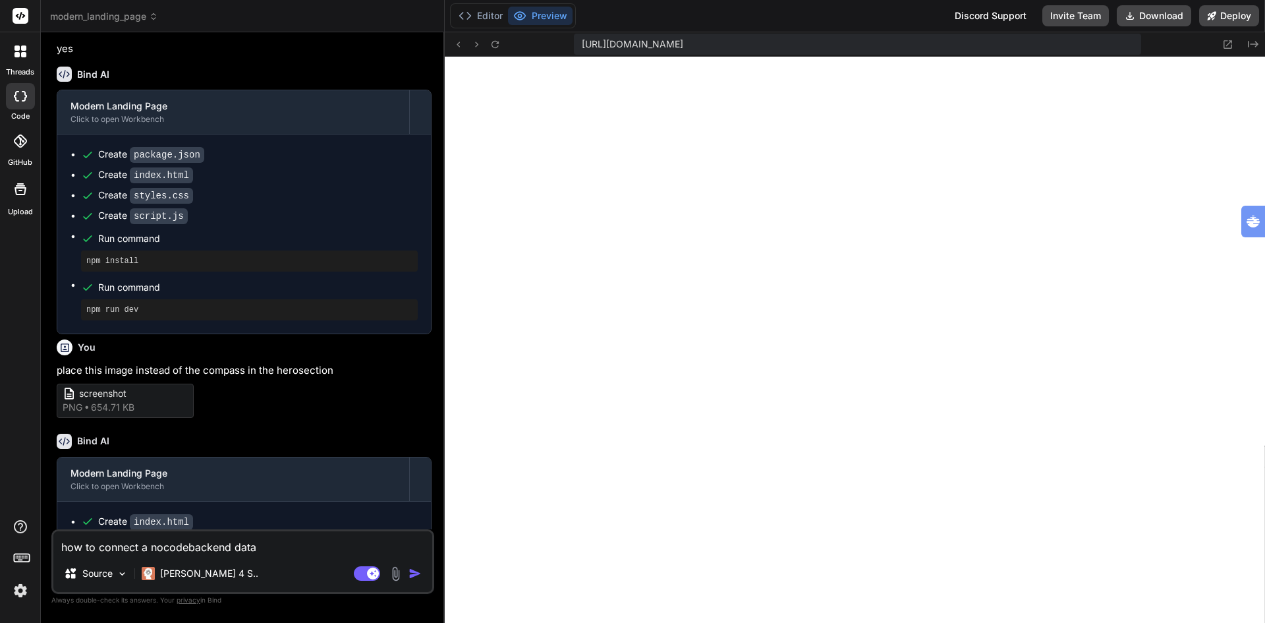
type textarea "how to connect a nocodebackend datab"
type textarea "x"
type textarea "how to connect a nocodebackend databa"
type textarea "x"
type textarea "how to connect a nocodebackend databas"
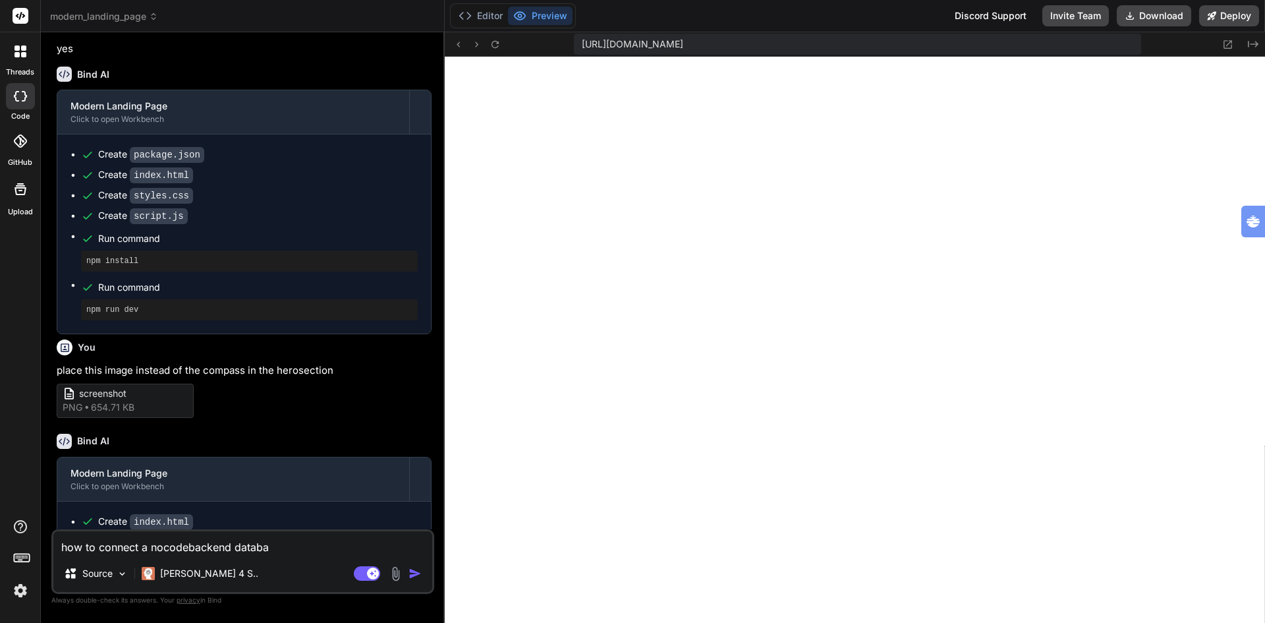
type textarea "x"
type textarea "how to connect a nocodebackend database"
type textarea "x"
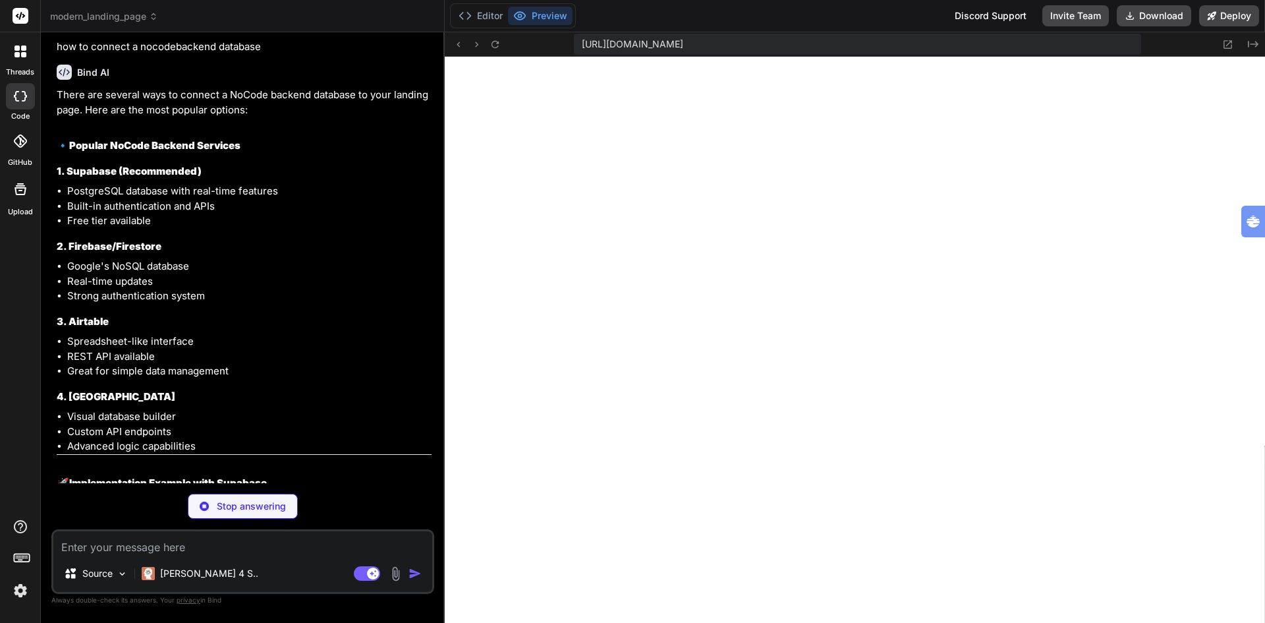
scroll to position [1641, 0]
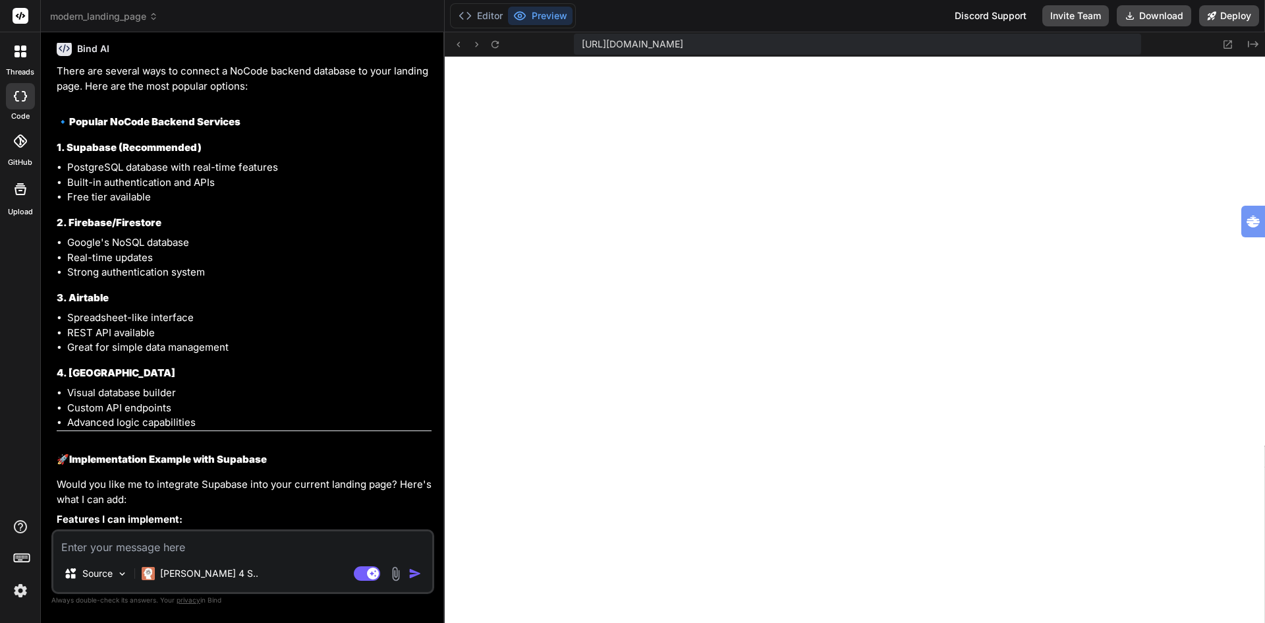
type textarea "x"
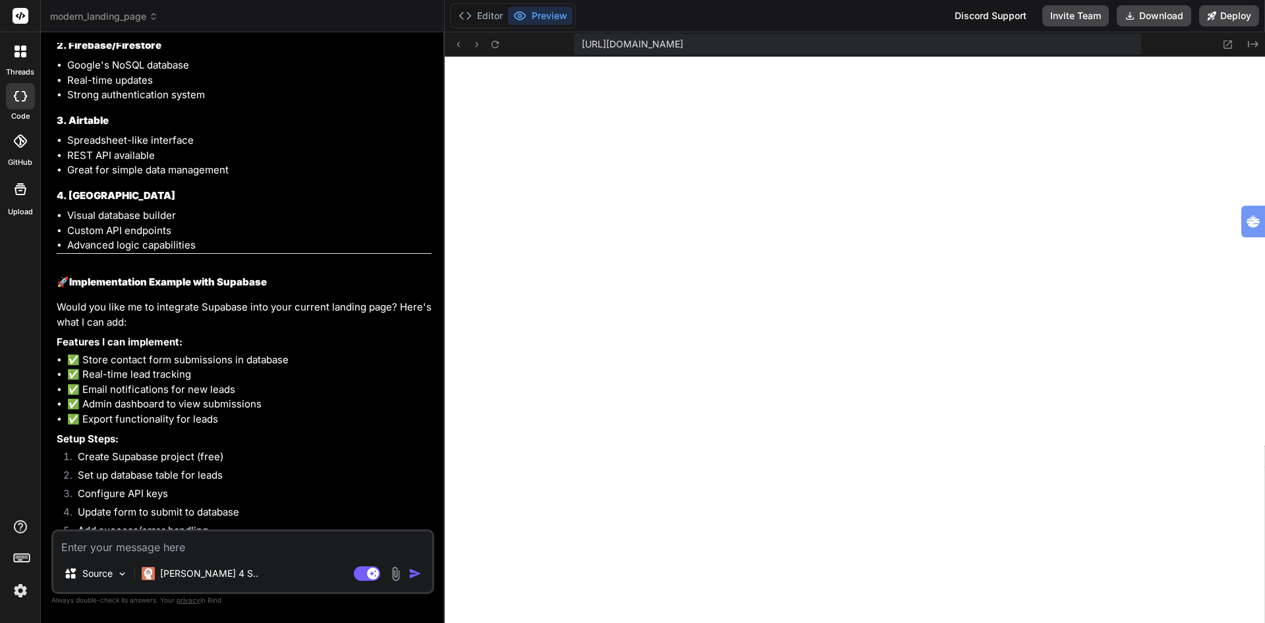
scroll to position [1838, 0]
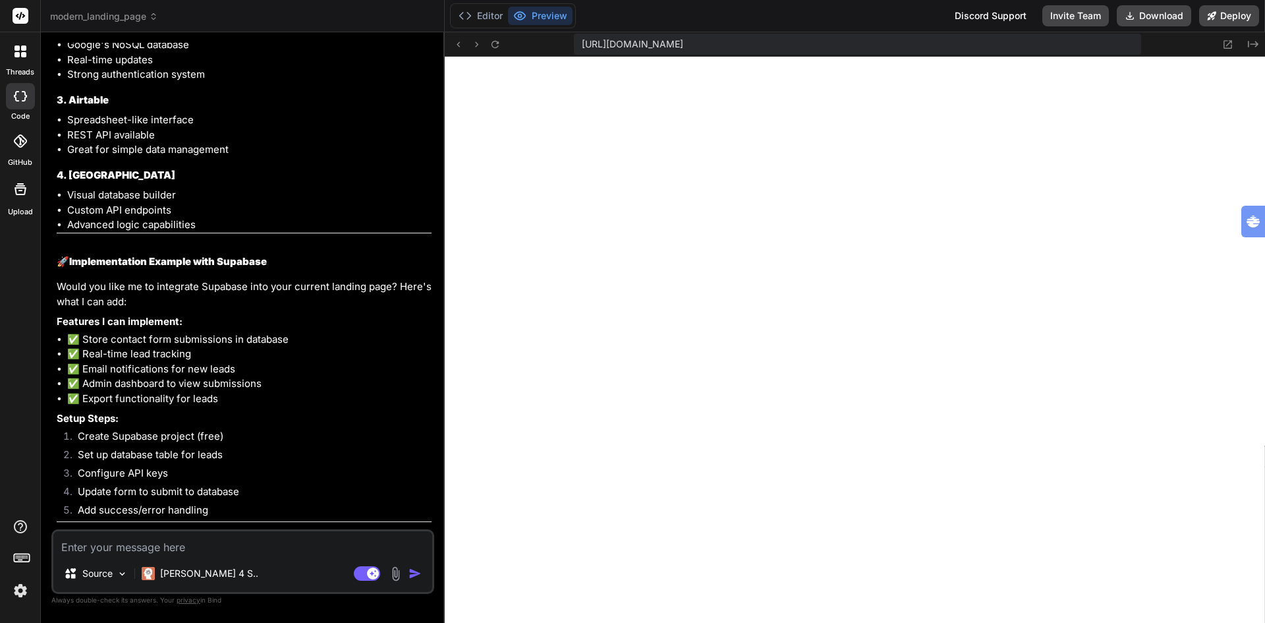
click at [131, 553] on textarea at bounding box center [242, 543] width 379 height 24
paste textarea "https://nocodebackend.com/"
type textarea "https://nocodebackend.com/"
type textarea "x"
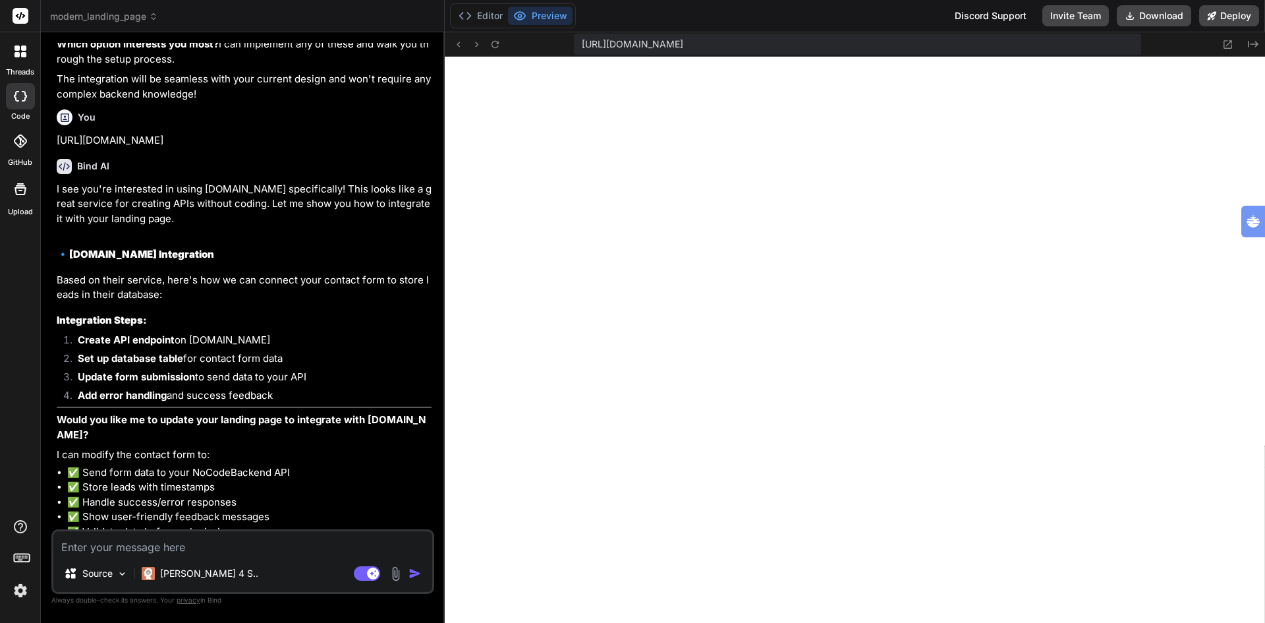
scroll to position [2424, 0]
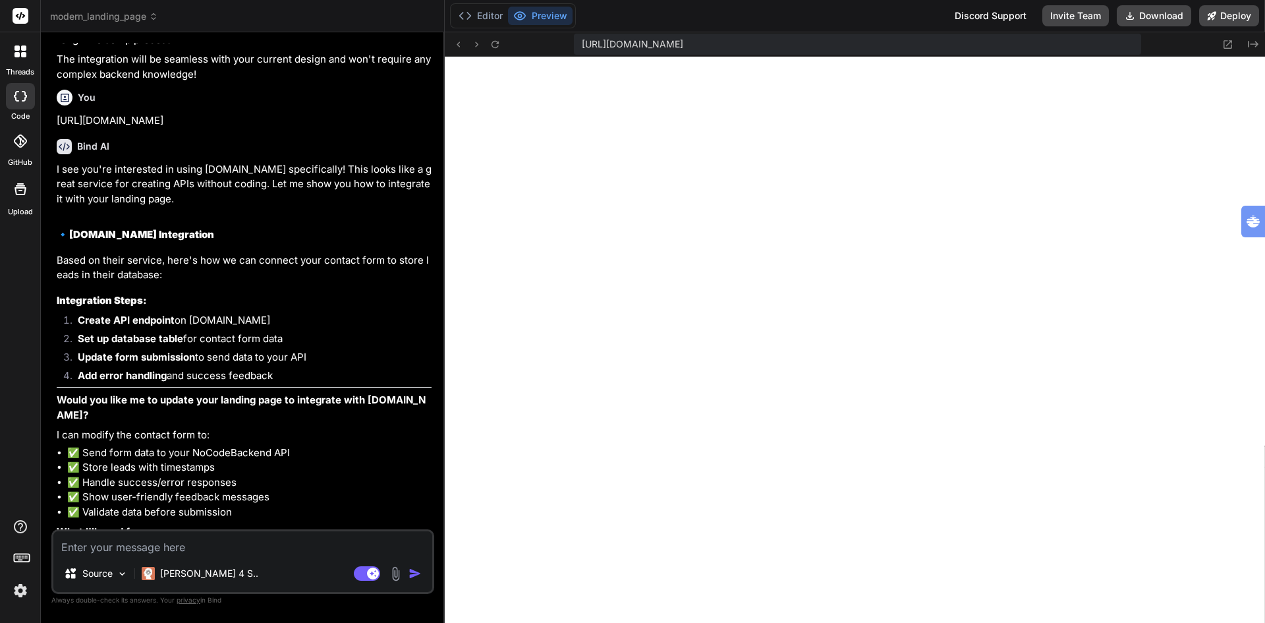
type textarea "x"
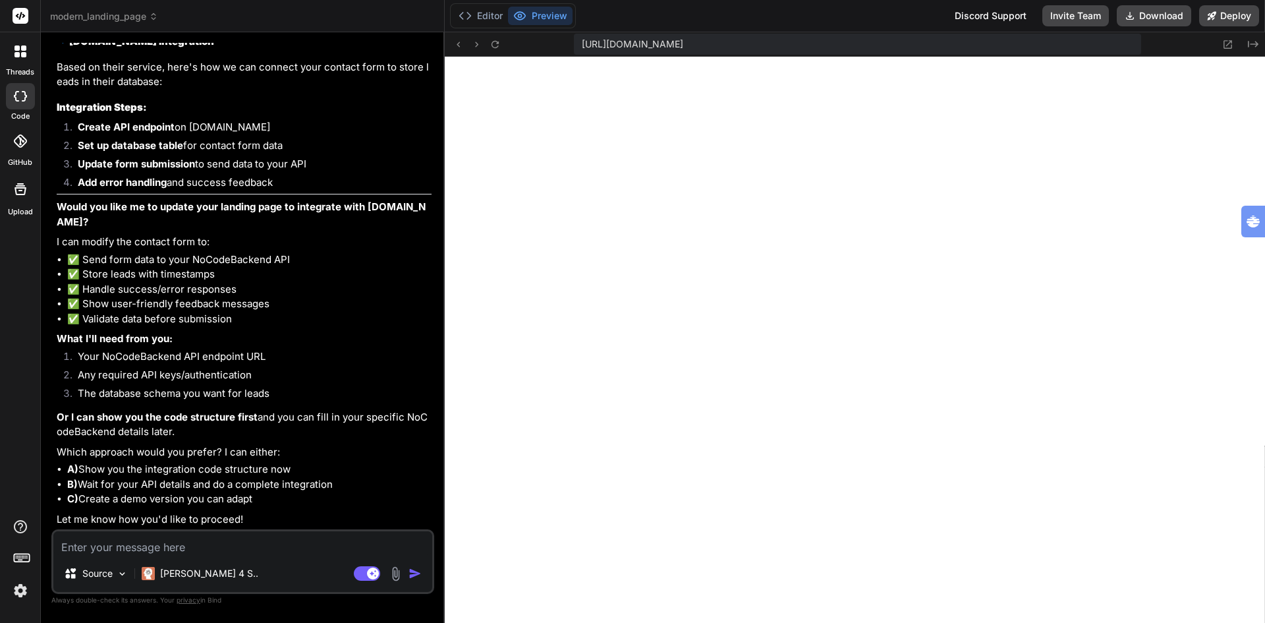
scroll to position [2662, 0]
